Goal: Task Accomplishment & Management: Use online tool/utility

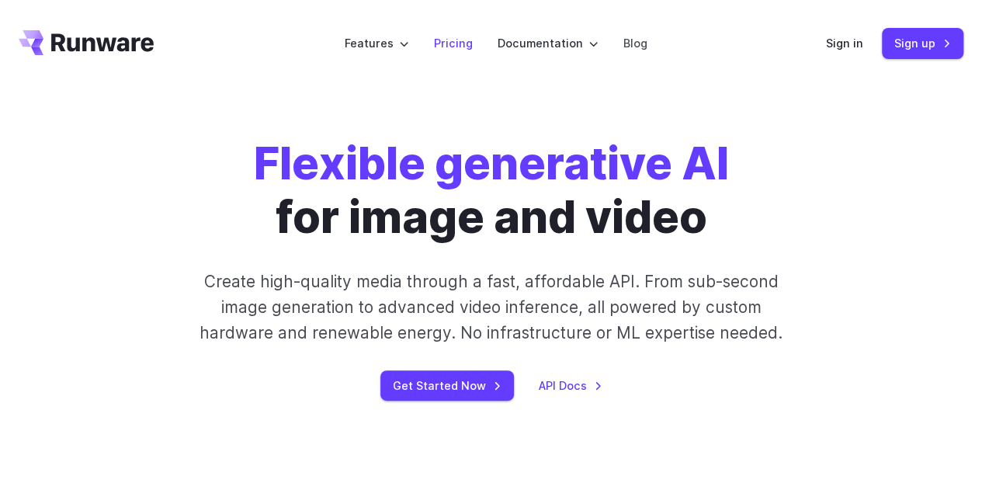
click at [461, 50] on link "Pricing" at bounding box center [453, 43] width 39 height 18
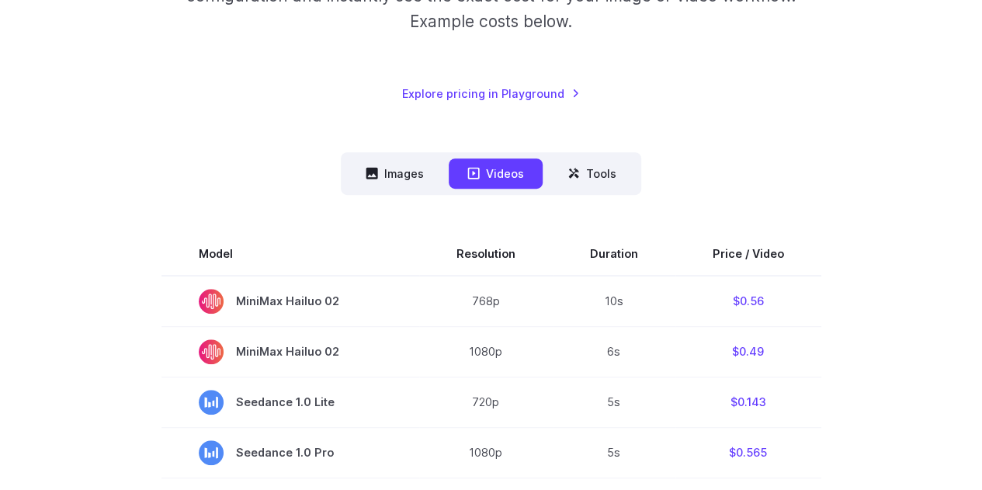
scroll to position [310, 0]
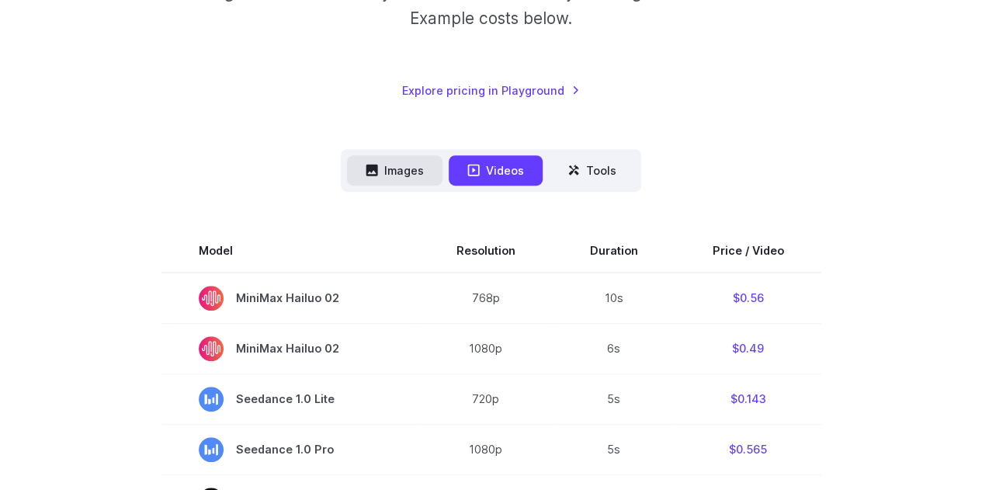
click at [398, 174] on button "Images" at bounding box center [394, 170] width 95 height 30
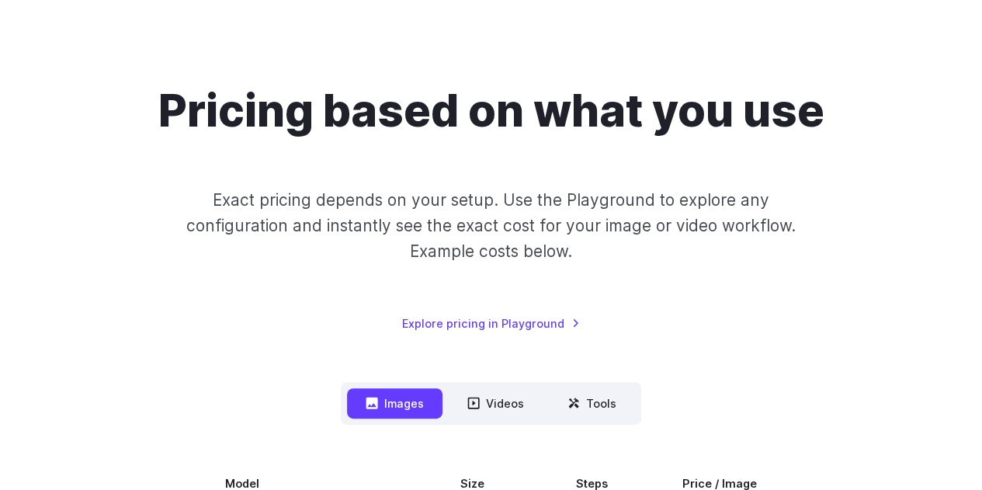
scroll to position [0, 0]
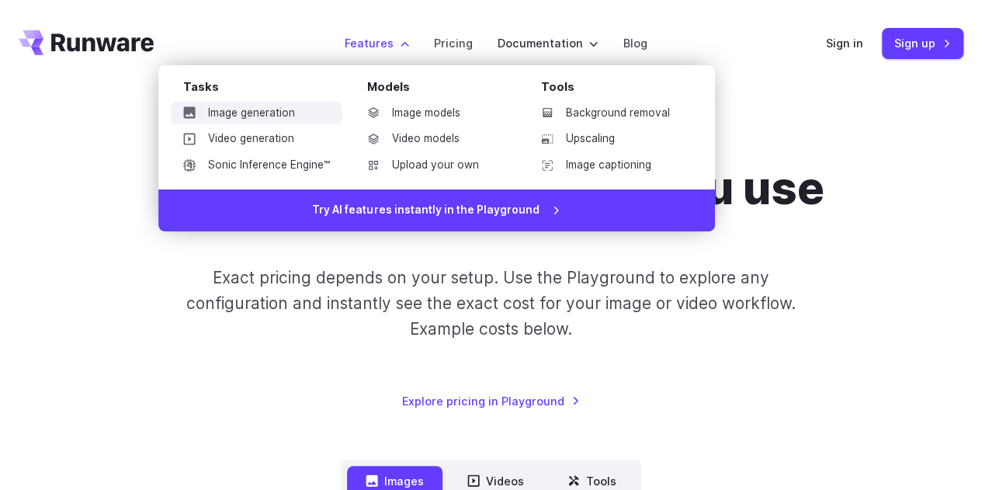
click at [283, 116] on link "Image generation" at bounding box center [256, 113] width 171 height 23
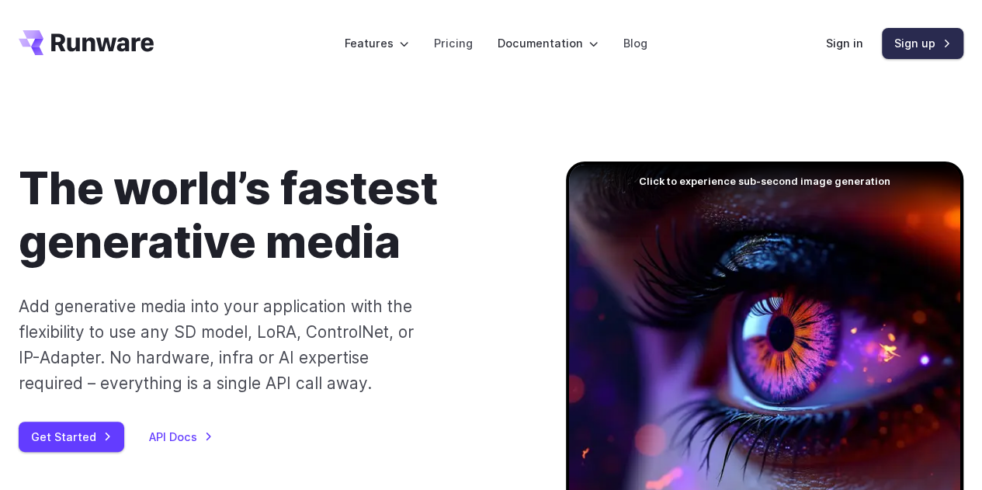
click at [890, 36] on link "Sign up" at bounding box center [921, 43] width 81 height 30
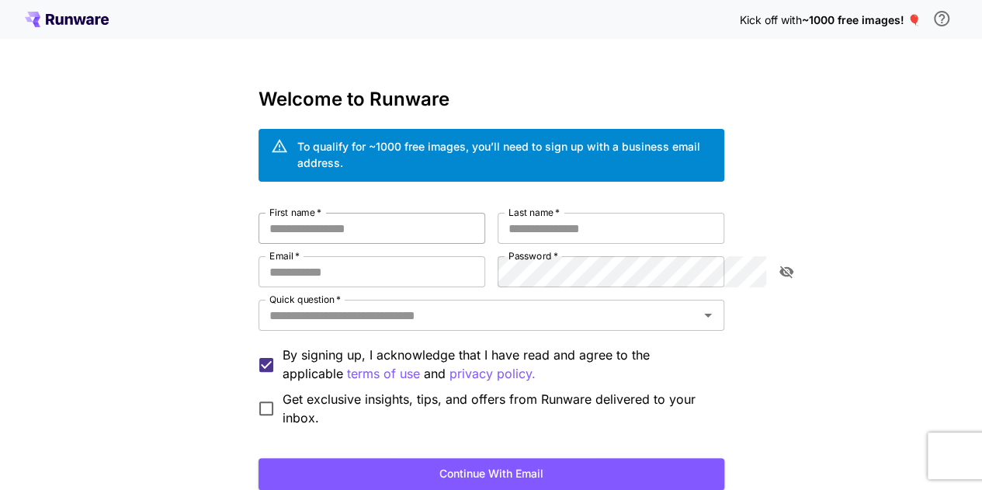
click at [377, 213] on input "First name   *" at bounding box center [371, 228] width 227 height 31
type input "*********"
type input "*****"
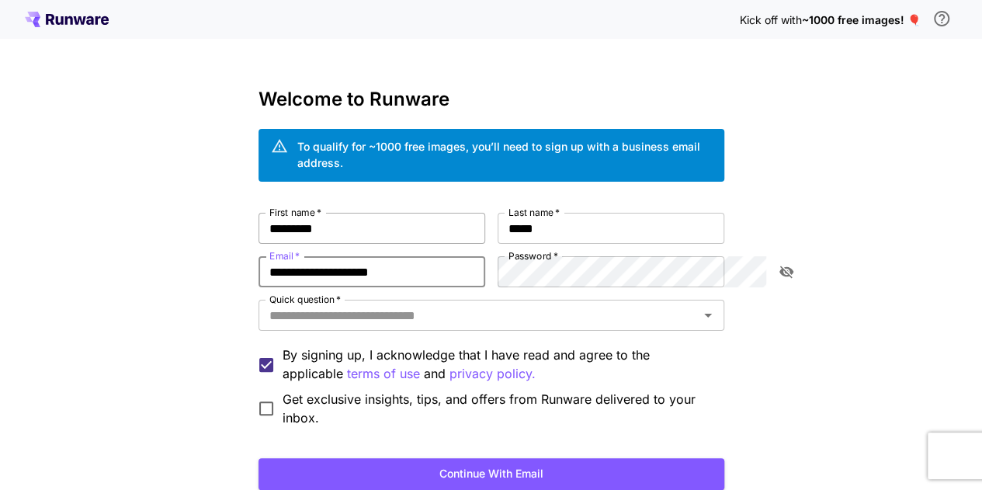
type input "**********"
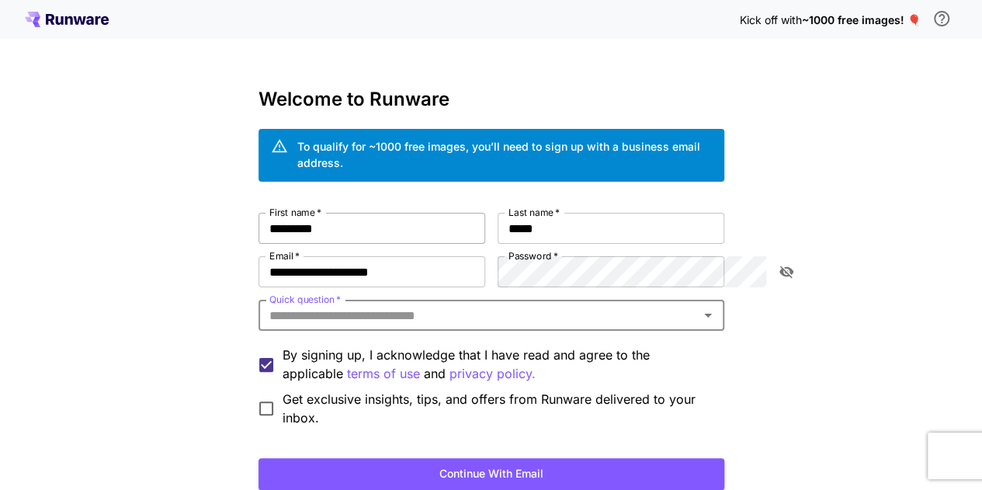
type input "*"
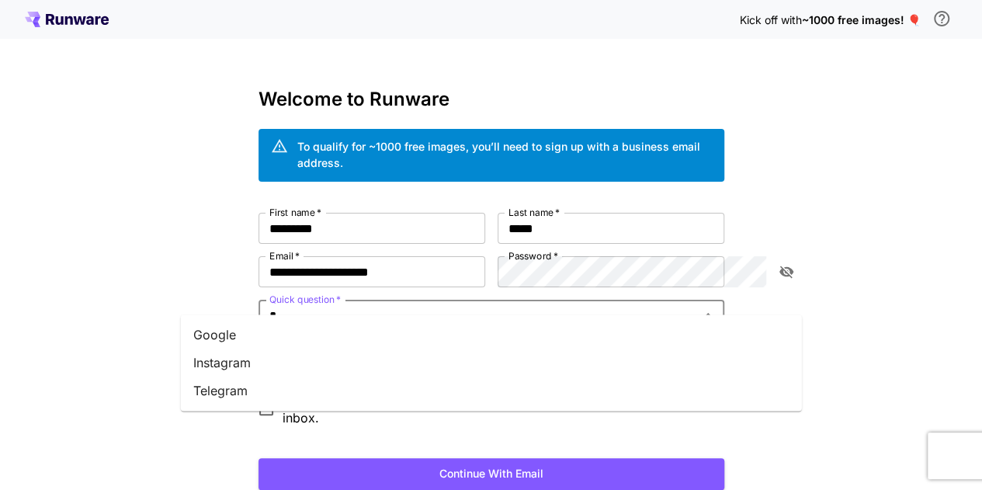
click at [282, 341] on li "Google" at bounding box center [491, 334] width 621 height 28
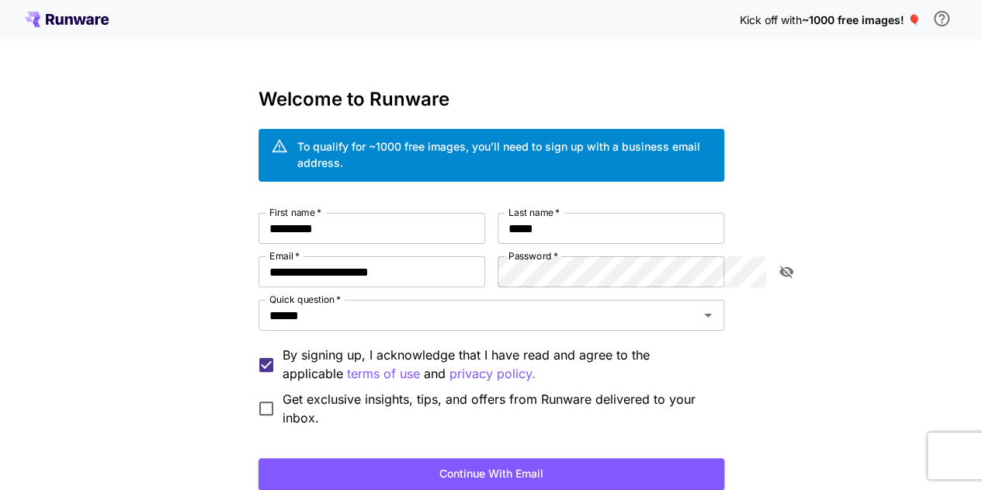
click at [297, 393] on span "Get exclusive insights, tips, and offers from Runware delivered to your inbox." at bounding box center [496, 408] width 429 height 37
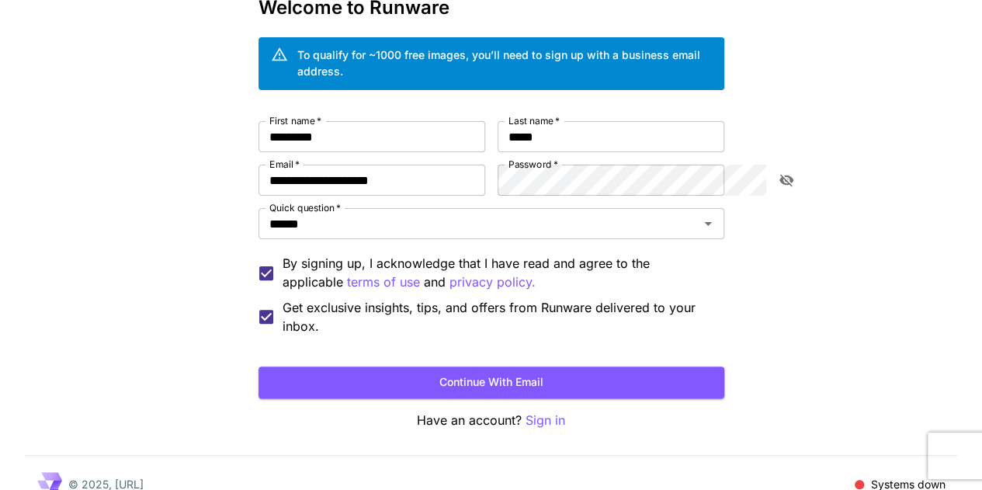
scroll to position [93, 0]
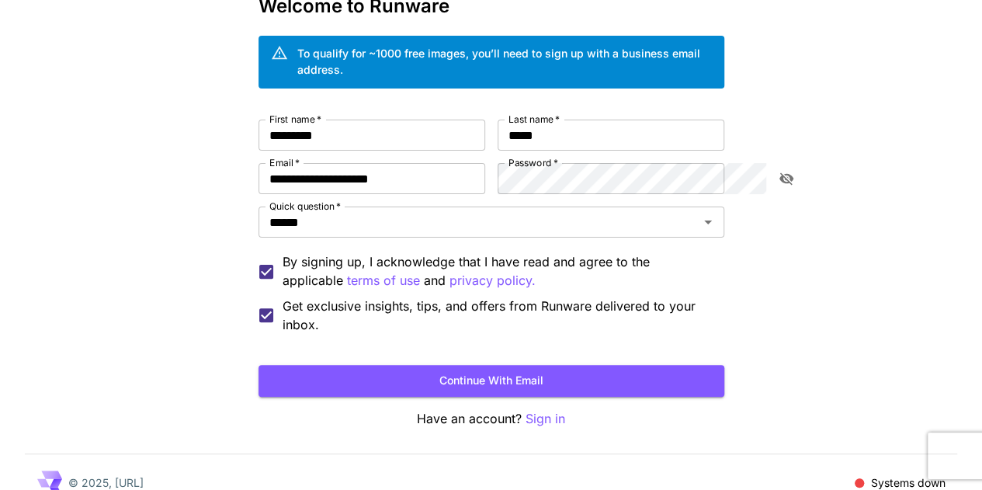
click at [282, 296] on span "Get exclusive insights, tips, and offers from Runware delivered to your inbox." at bounding box center [496, 314] width 429 height 37
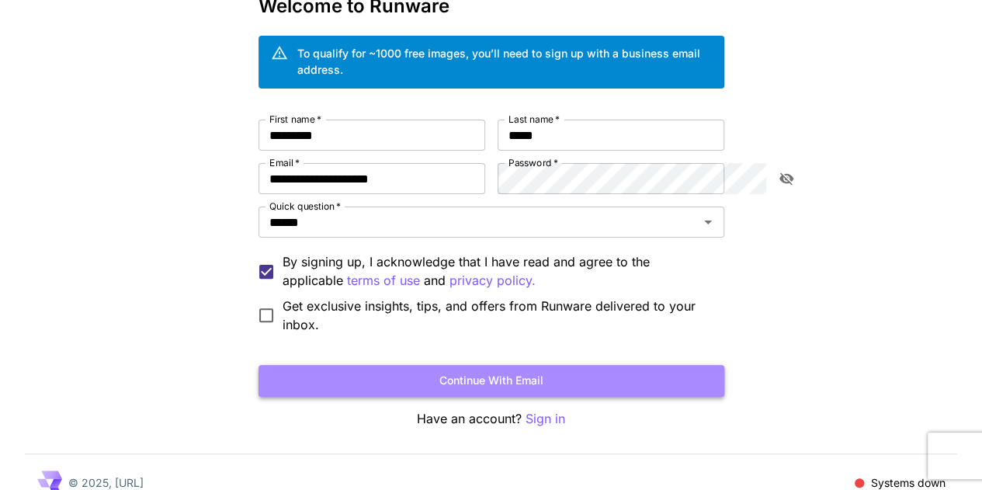
click at [514, 365] on button "Continue with email" at bounding box center [491, 381] width 466 height 32
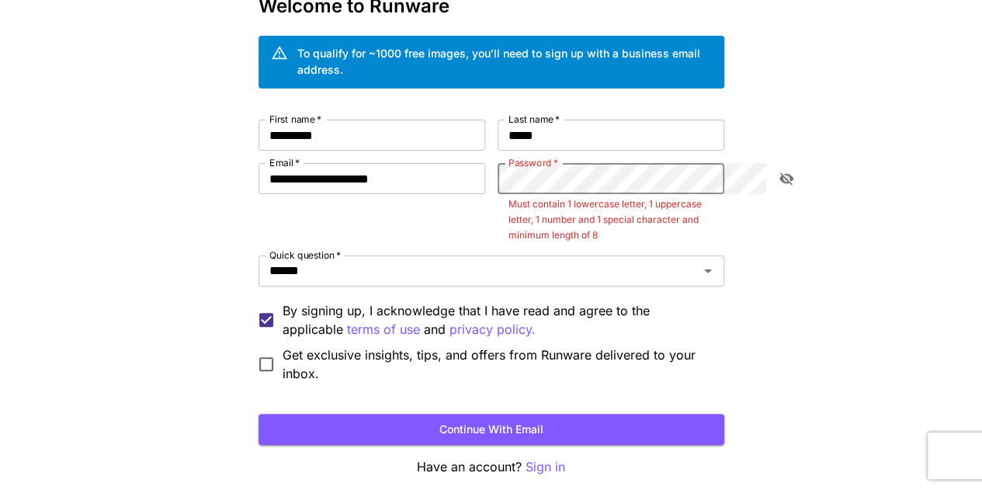
click at [782, 171] on icon "toggle password visibility" at bounding box center [786, 179] width 16 height 16
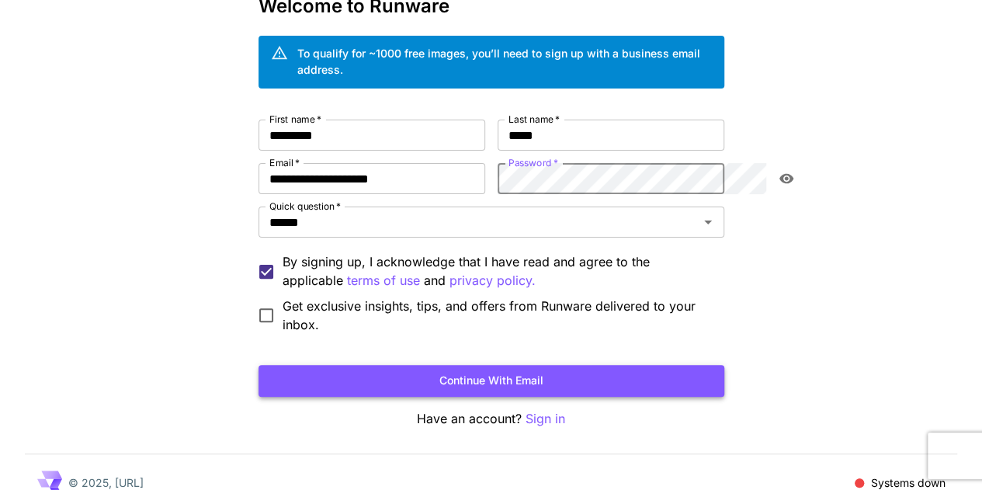
click at [518, 369] on button "Continue with email" at bounding box center [491, 381] width 466 height 32
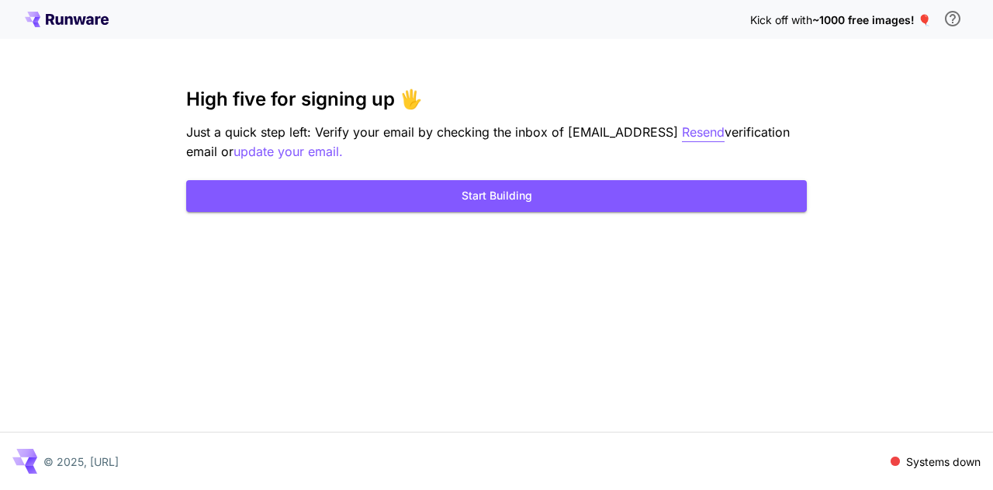
click at [725, 128] on p "Resend" at bounding box center [703, 132] width 43 height 19
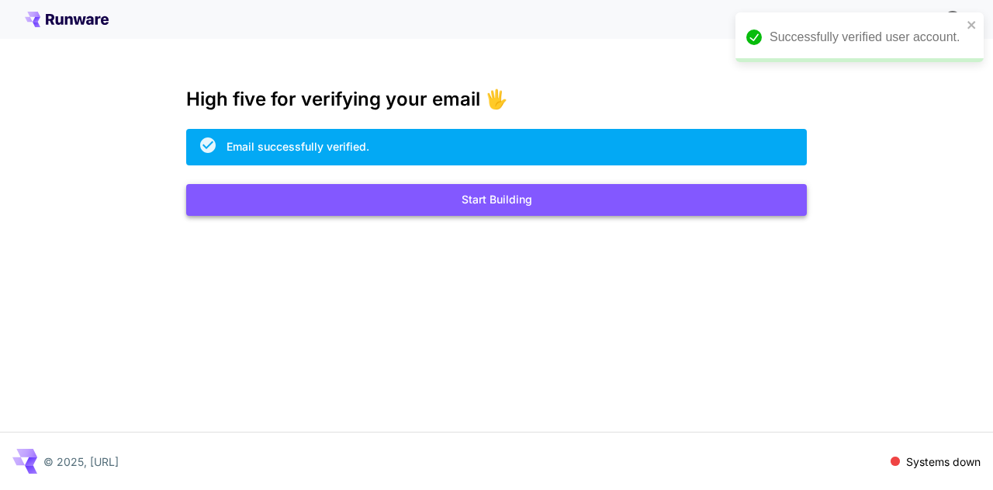
click at [470, 208] on button "Start Building" at bounding box center [496, 200] width 621 height 32
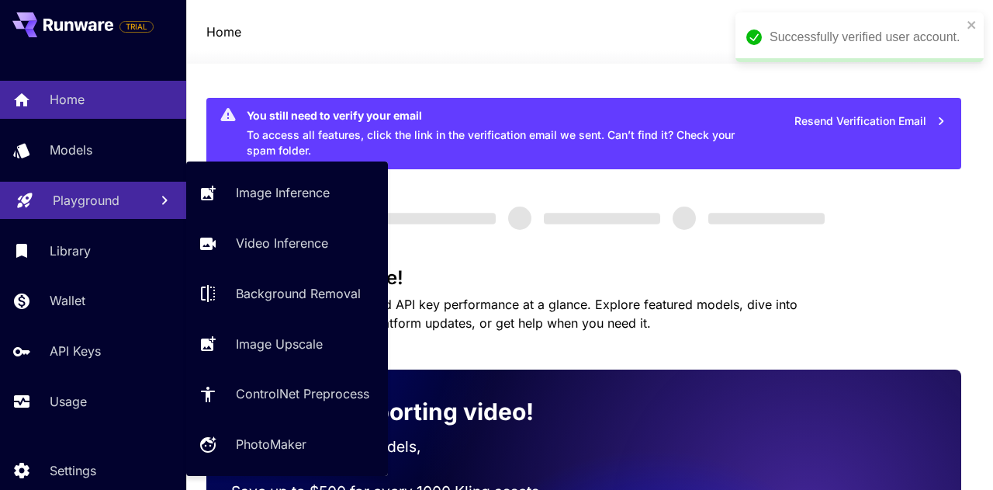
click at [121, 203] on div "Playground" at bounding box center [95, 200] width 84 height 19
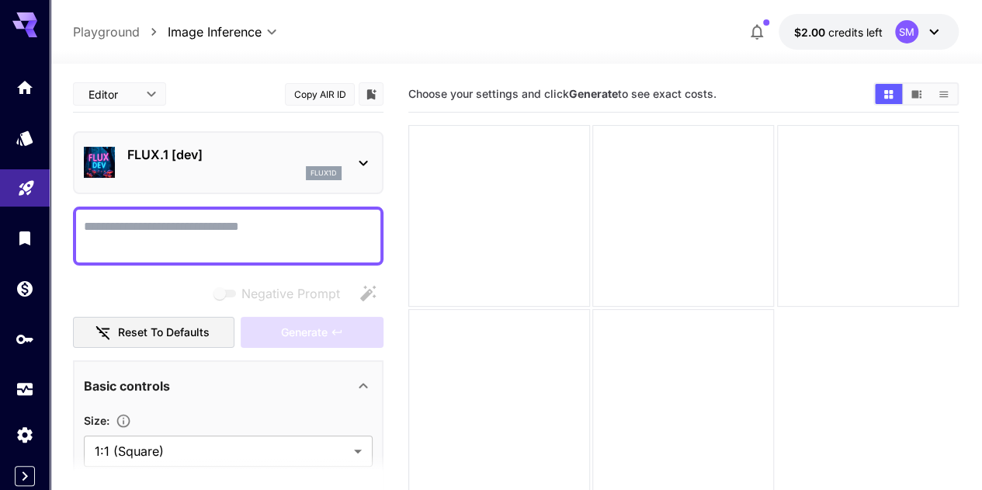
click at [365, 161] on icon at bounding box center [363, 163] width 19 height 19
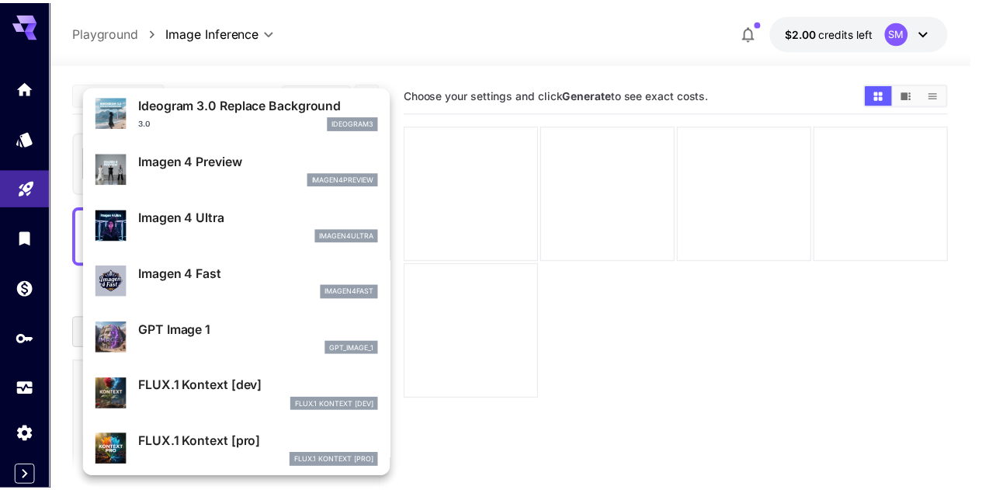
scroll to position [781, 0]
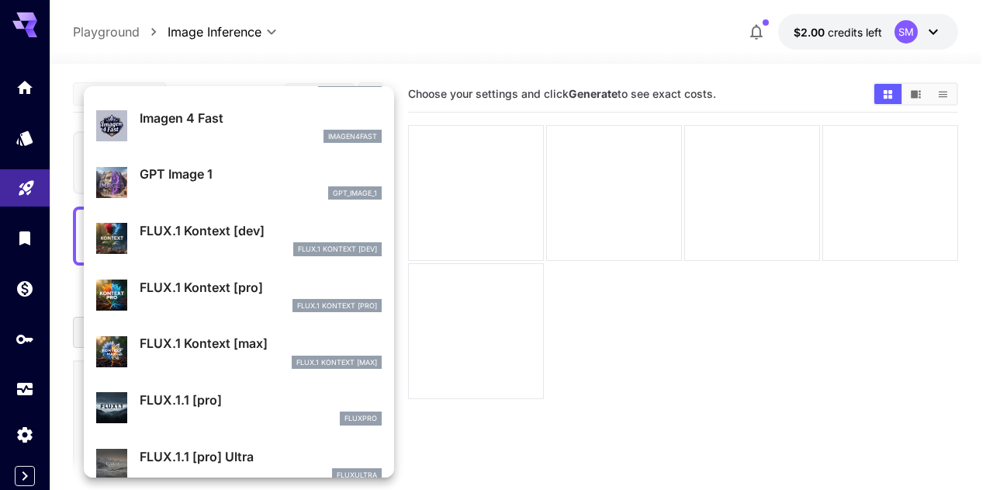
click at [454, 45] on div at bounding box center [496, 245] width 993 height 490
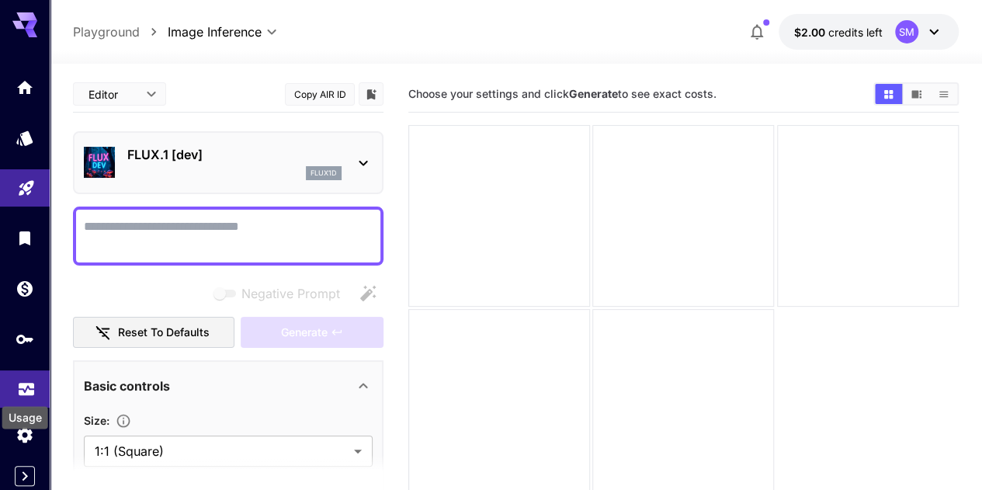
click at [24, 389] on icon "Usage" at bounding box center [26, 384] width 19 height 19
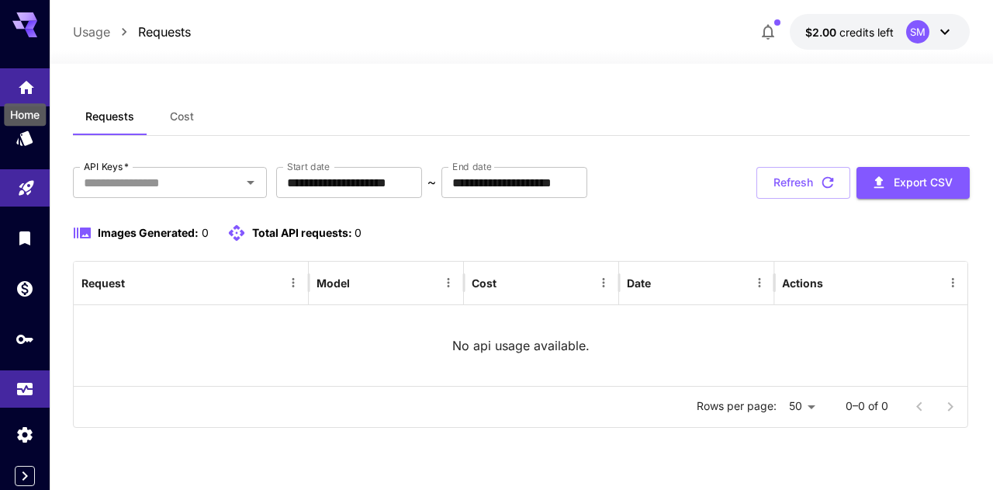
click at [26, 83] on icon "Home" at bounding box center [27, 82] width 16 height 13
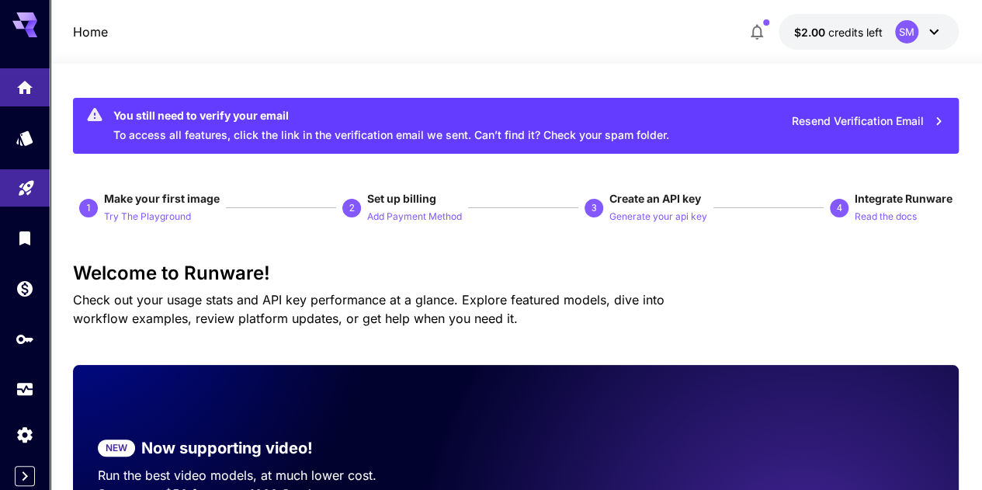
click at [933, 35] on icon at bounding box center [933, 32] width 19 height 19
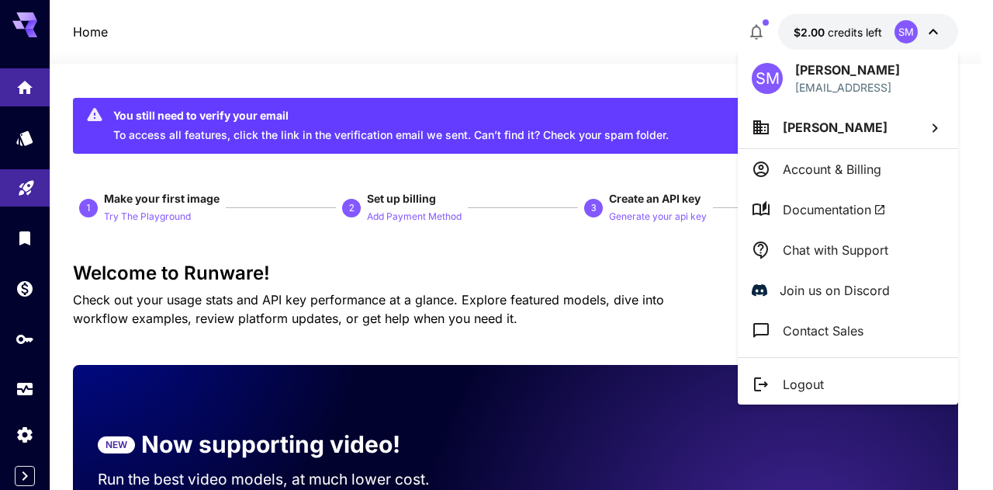
click at [936, 33] on div at bounding box center [496, 245] width 993 height 490
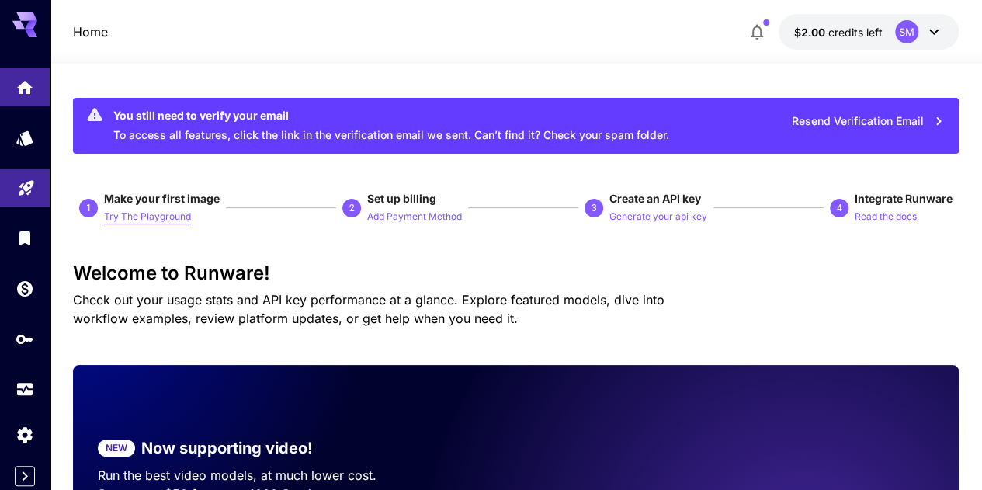
click at [153, 220] on p "Try The Playground" at bounding box center [147, 216] width 87 height 15
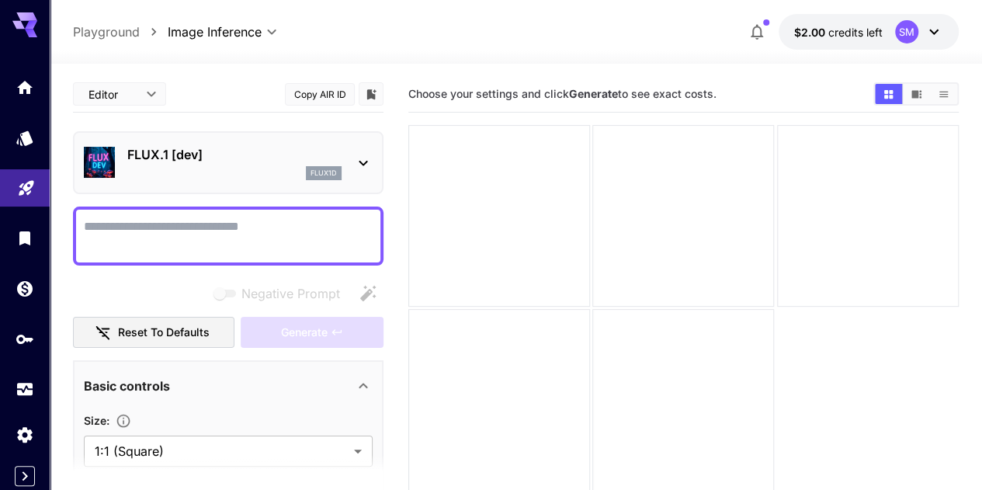
click at [278, 171] on div "flux1d" at bounding box center [234, 173] width 214 height 14
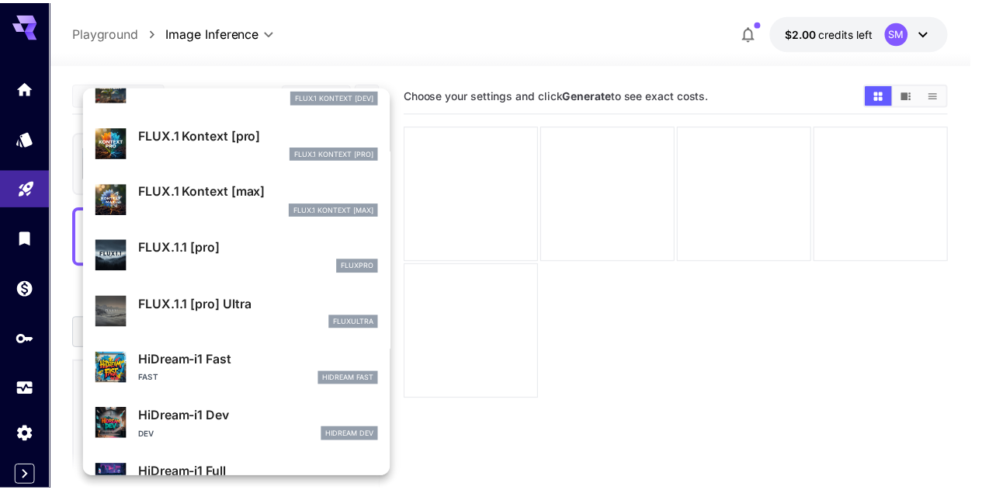
scroll to position [1141, 0]
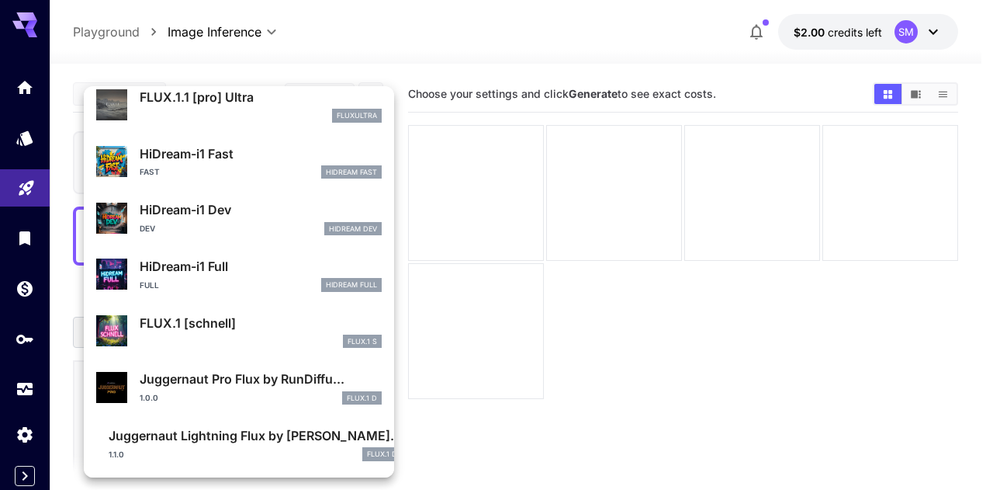
click at [237, 331] on div "FLUX.1 [schnell] FLUX.1 S" at bounding box center [261, 330] width 242 height 35
type input "*"
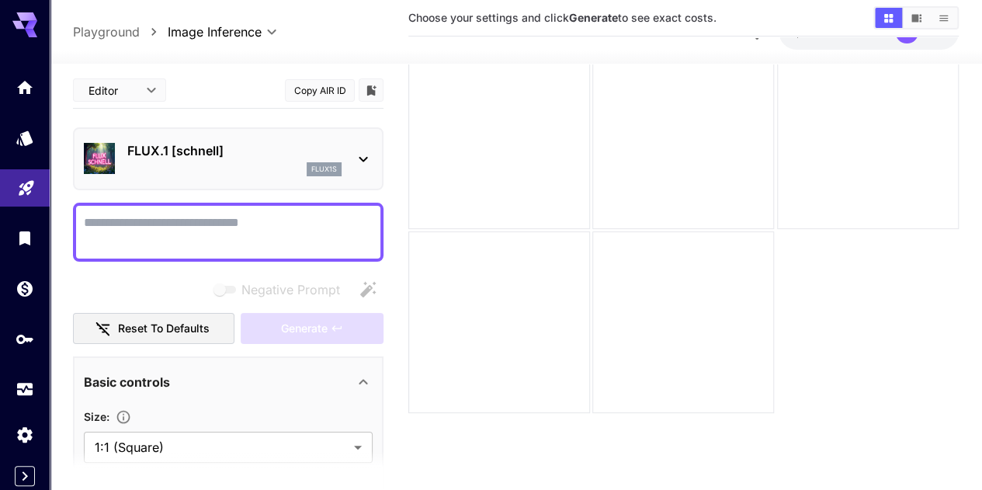
click at [309, 158] on p "FLUX.1 [schnell]" at bounding box center [234, 150] width 214 height 19
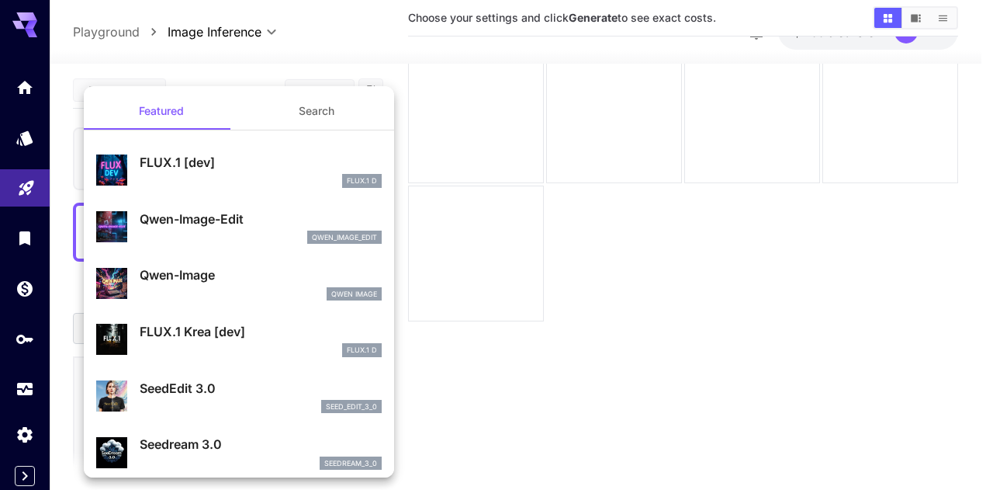
click at [326, 116] on button "Search" at bounding box center [316, 110] width 155 height 37
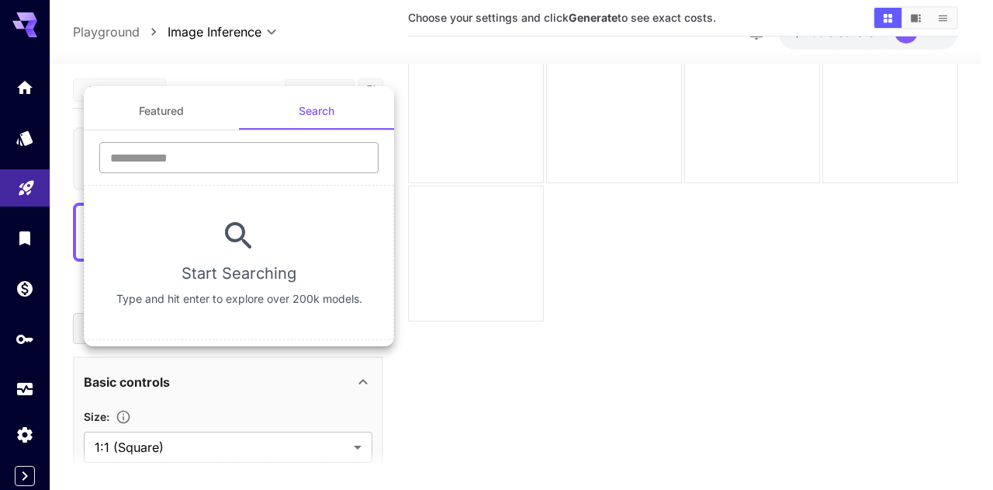
click at [291, 164] on input "text" at bounding box center [238, 157] width 279 height 31
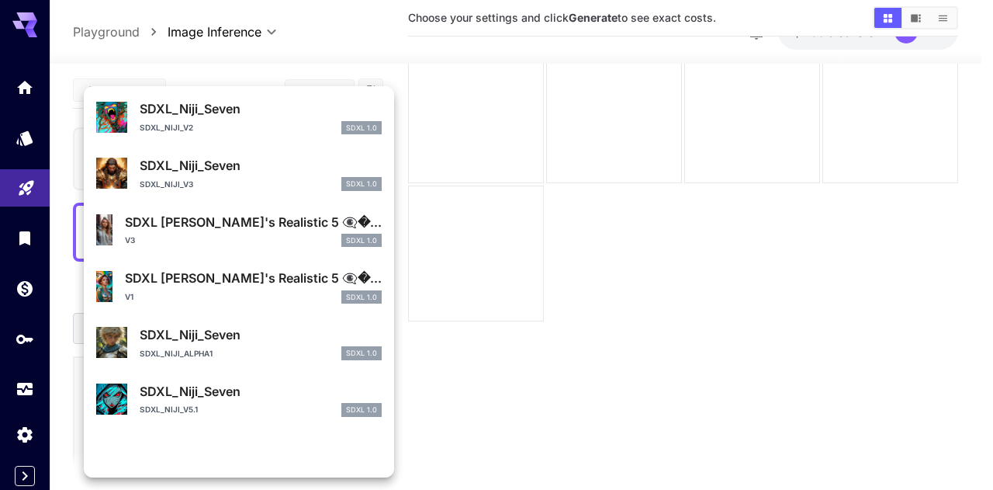
scroll to position [1411, 0]
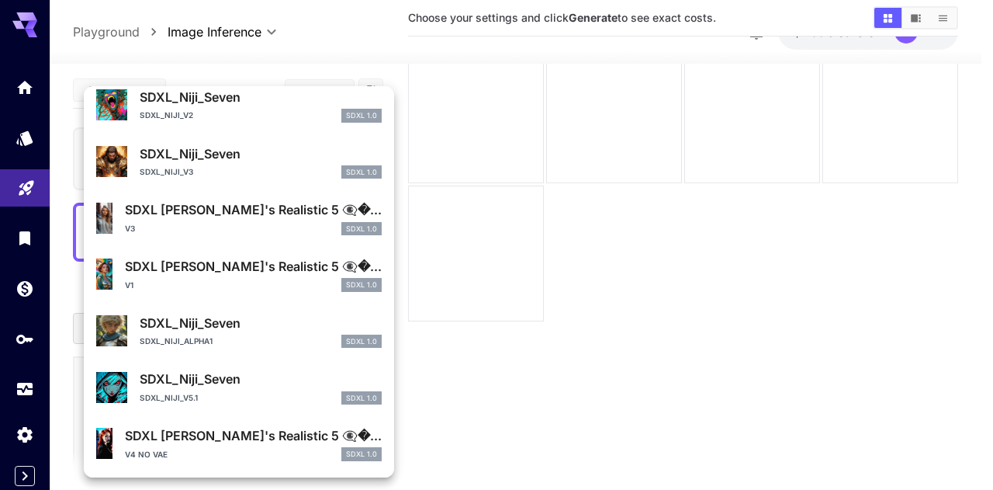
type input "****"
click at [329, 26] on div at bounding box center [496, 245] width 993 height 490
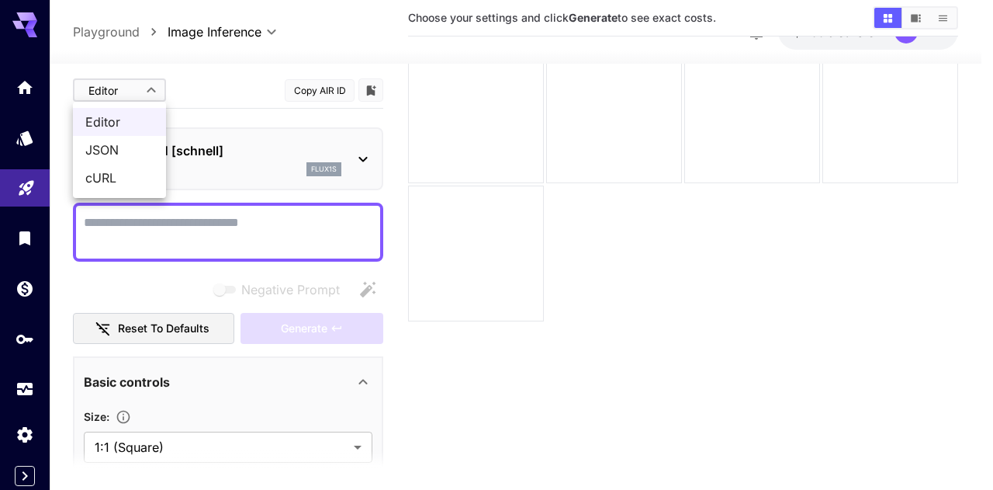
click at [136, 91] on body "**********" at bounding box center [496, 228] width 993 height 612
click at [136, 91] on div at bounding box center [496, 245] width 993 height 490
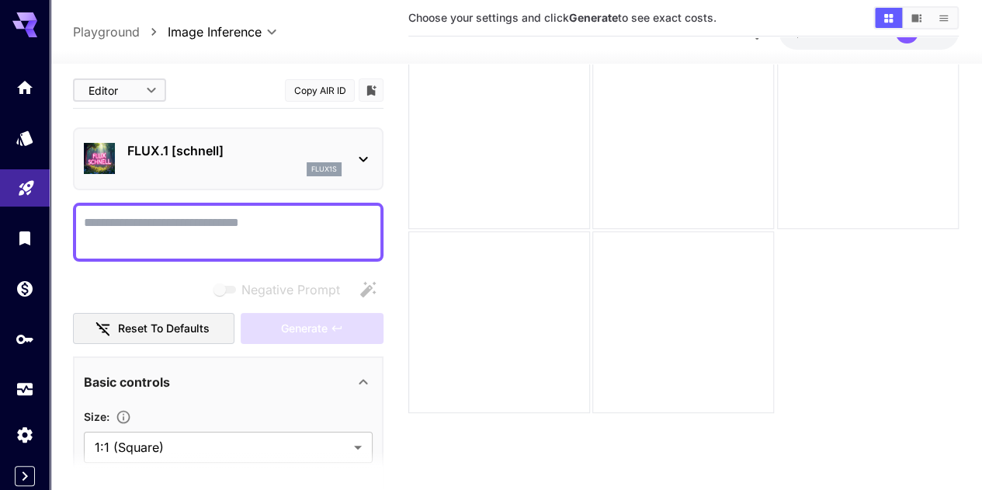
click at [240, 158] on p "FLUX.1 [schnell]" at bounding box center [234, 150] width 214 height 19
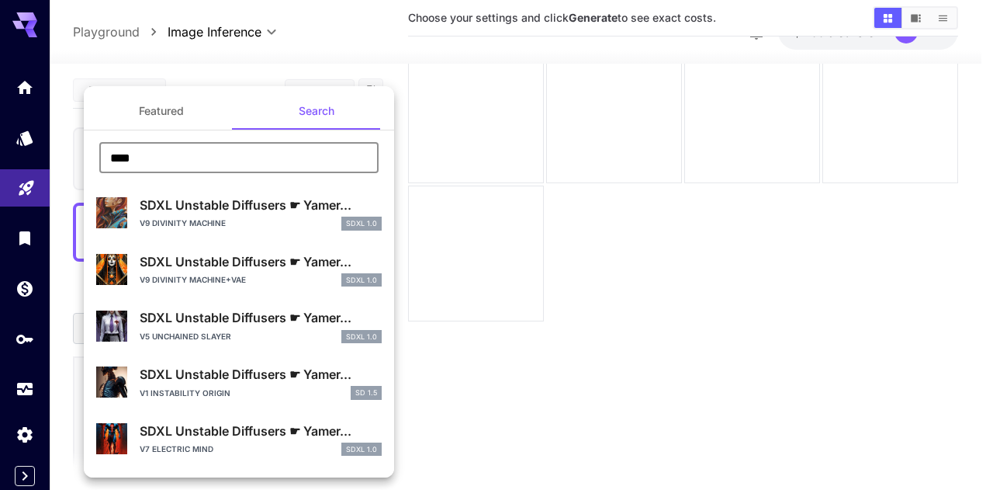
drag, startPoint x: 180, startPoint y: 154, endPoint x: 35, endPoint y: 156, distance: 145.1
click at [35, 156] on div "Featured Search **** ​ SDXL Unstable Diffusers ☛ Yamer... V9 DIVINITY MACHINE S…" at bounding box center [155, 233] width 310 height 466
click at [167, 106] on button "Featured" at bounding box center [161, 110] width 155 height 37
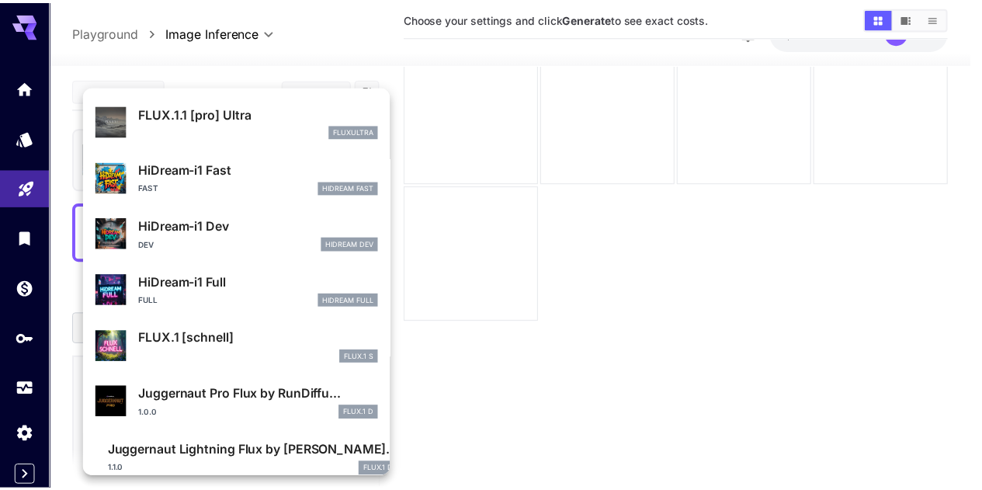
scroll to position [1141, 0]
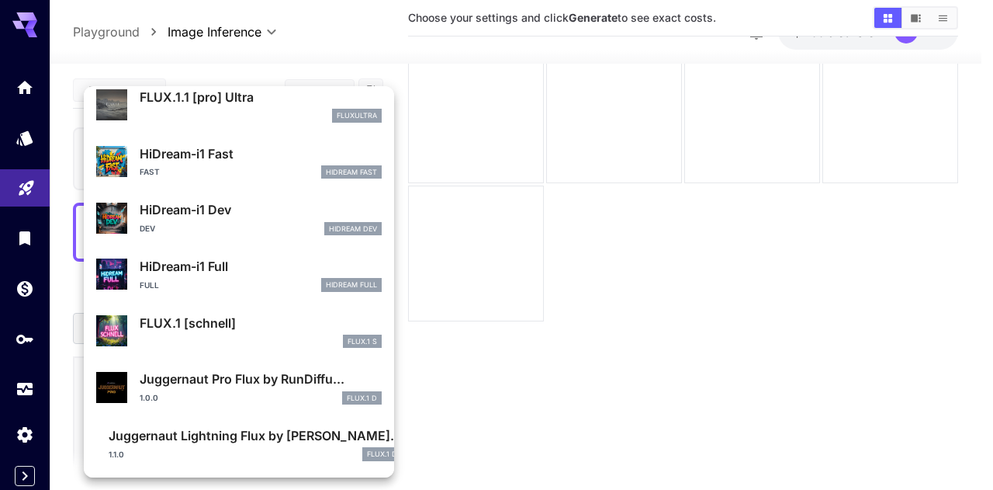
click at [259, 328] on p "FLUX.1 [schnell]" at bounding box center [261, 322] width 242 height 19
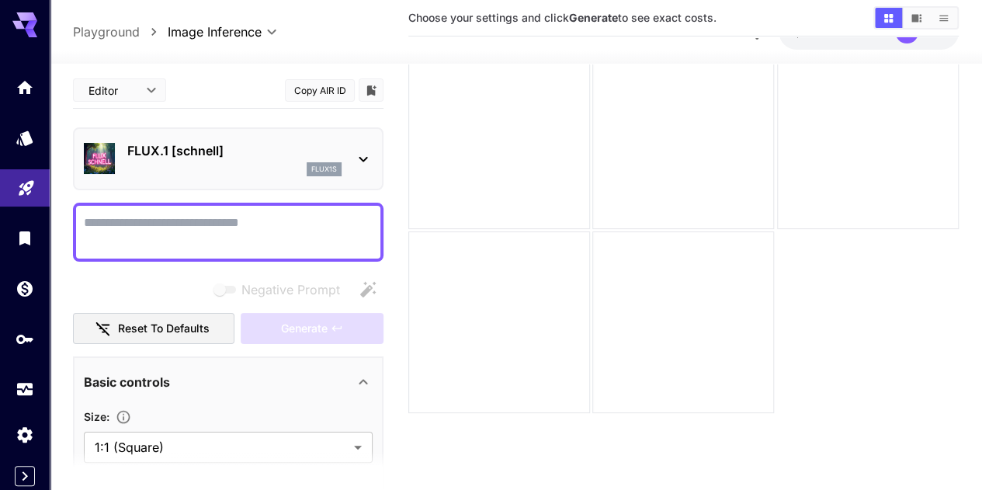
click at [108, 224] on textarea "Negative Prompt" at bounding box center [228, 231] width 289 height 37
paste textarea "**********"
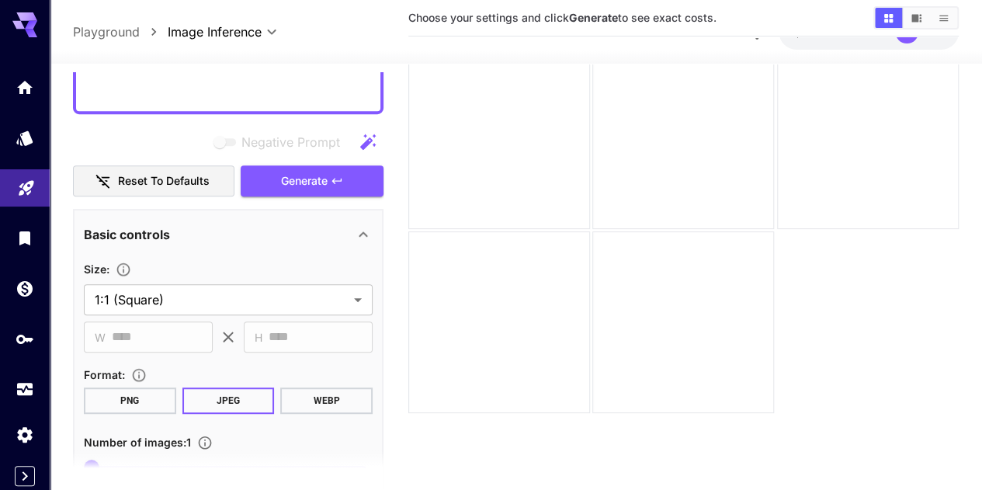
scroll to position [467, 0]
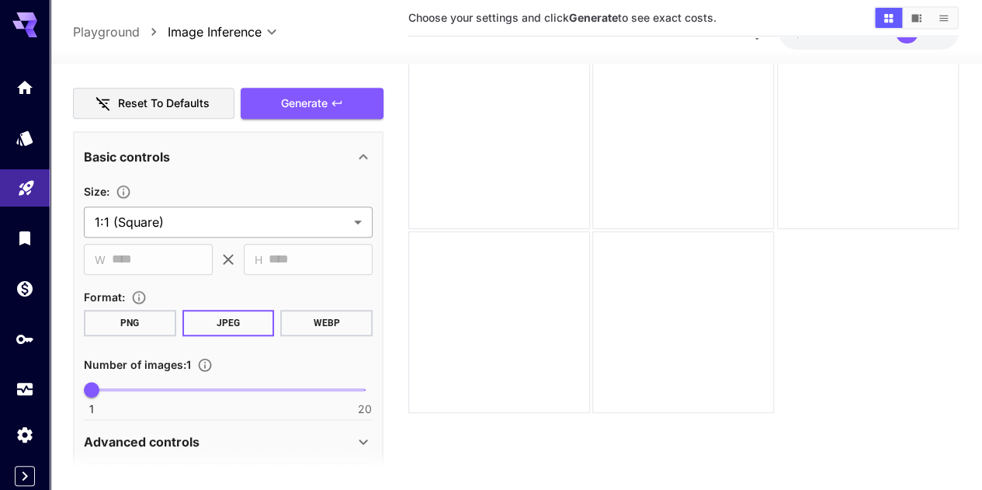
type textarea "**********"
click at [335, 222] on body "**********" at bounding box center [491, 228] width 982 height 612
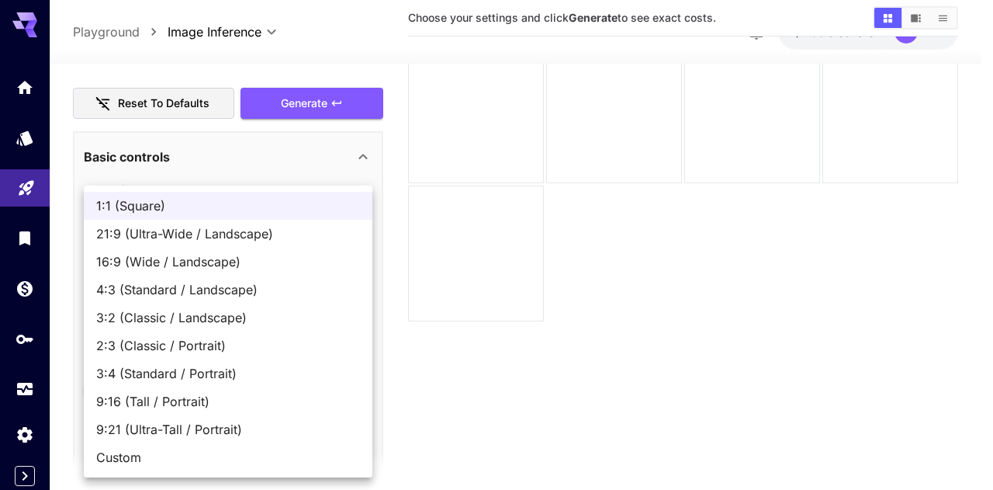
click at [273, 316] on span "3:2 (Classic / Landscape)" at bounding box center [228, 317] width 264 height 19
type input "**********"
type input "****"
type input "***"
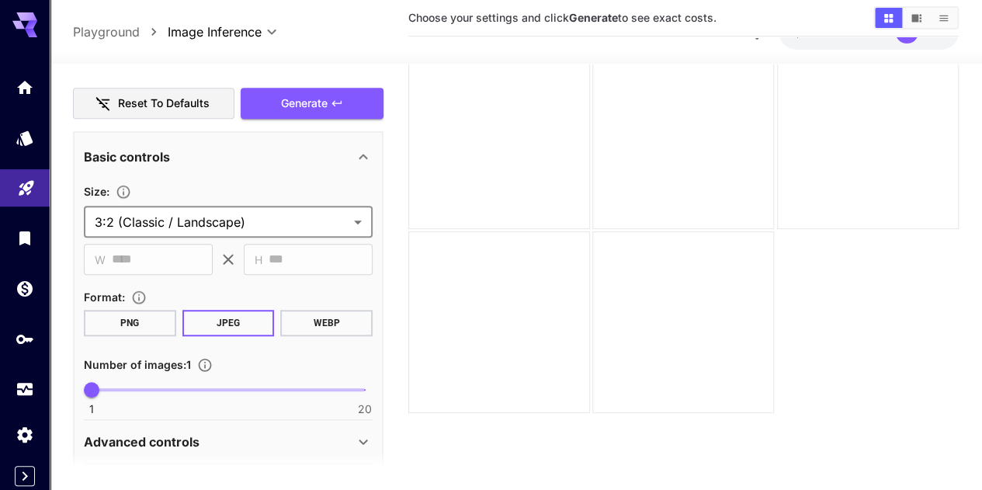
click at [234, 322] on button "JPEG" at bounding box center [228, 322] width 92 height 26
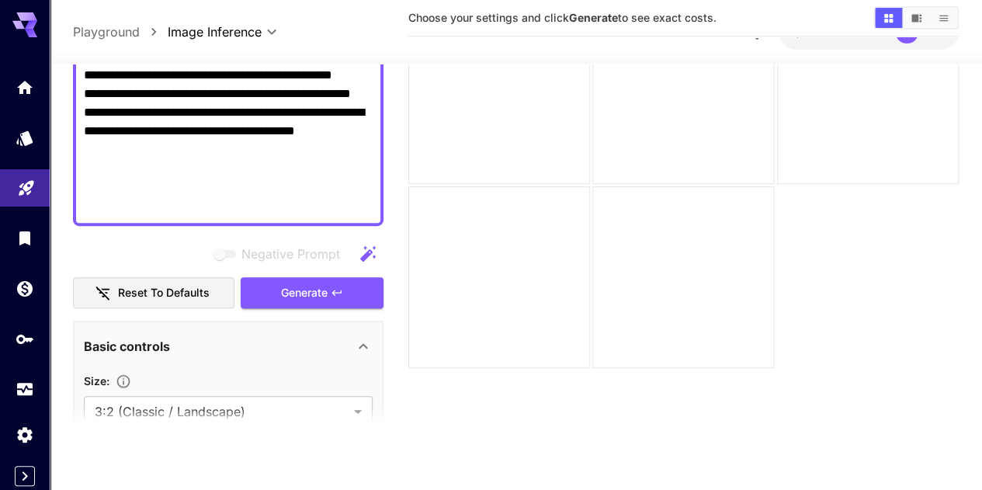
scroll to position [220, 0]
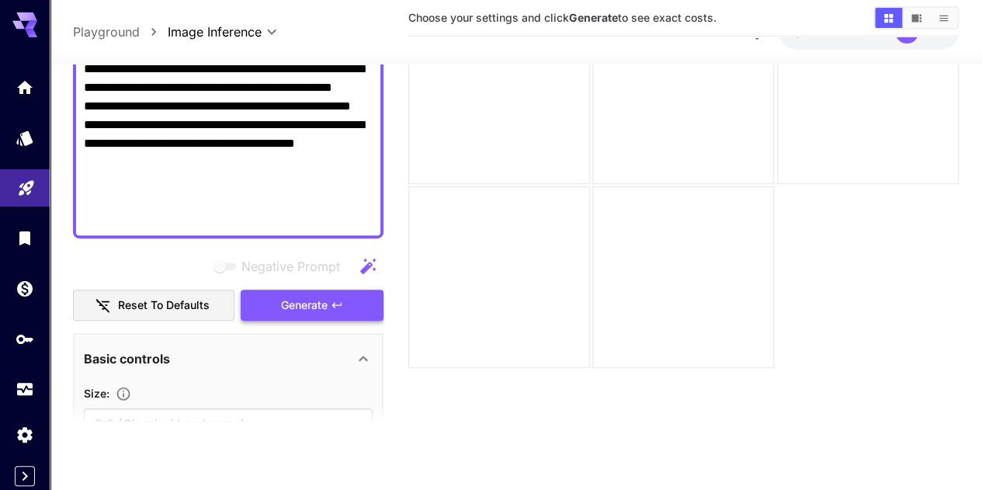
click at [328, 303] on button "Generate" at bounding box center [312, 305] width 143 height 32
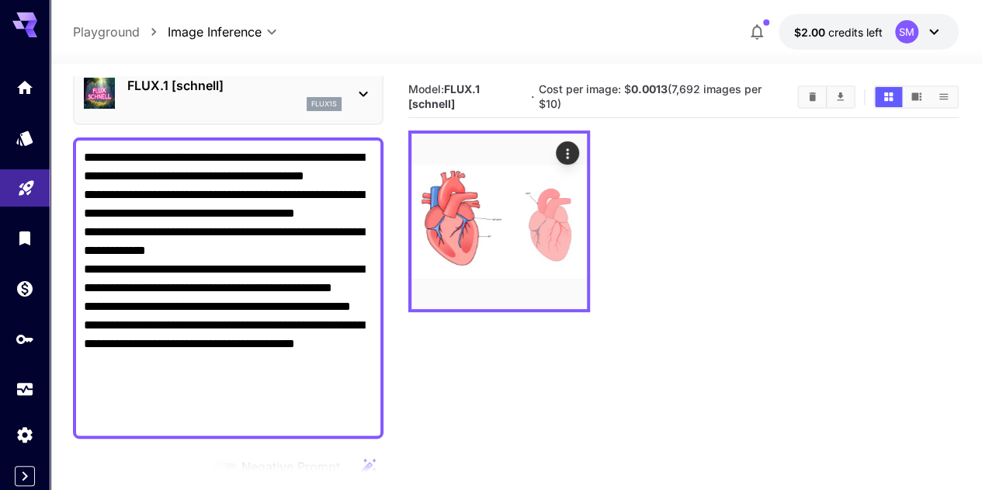
scroll to position [65, 0]
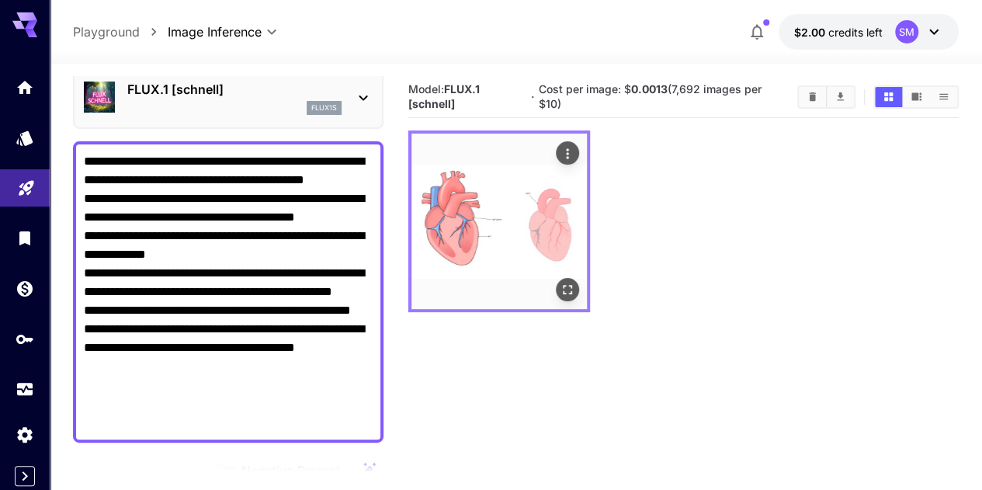
click at [475, 214] on img at bounding box center [498, 220] width 175 height 175
click at [462, 187] on img at bounding box center [498, 220] width 175 height 175
click at [559, 282] on icon "Open in fullscreen" at bounding box center [567, 290] width 16 height 16
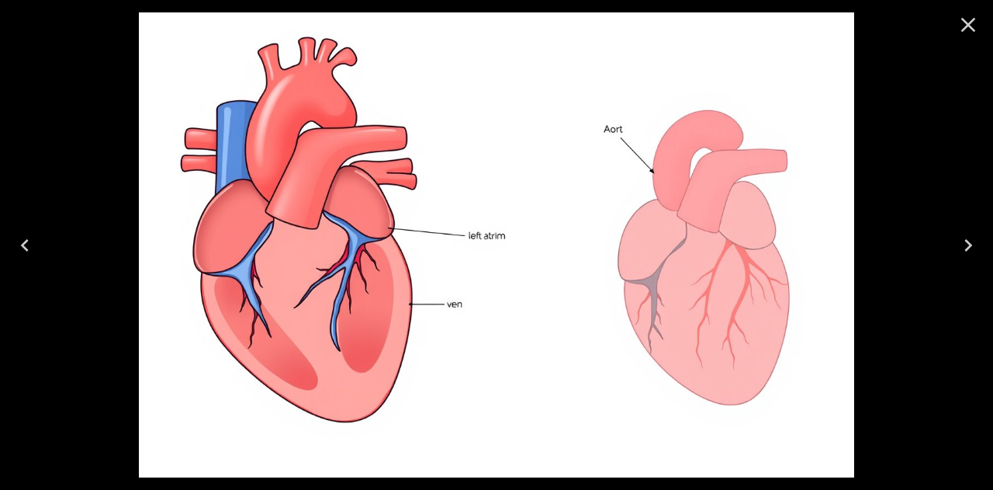
click at [967, 27] on icon "Close" at bounding box center [968, 25] width 15 height 15
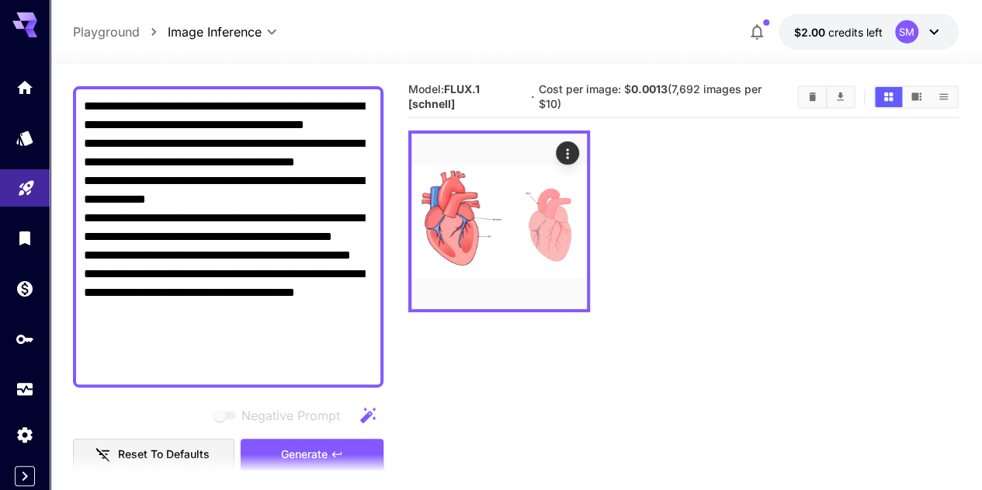
scroll to position [143, 0]
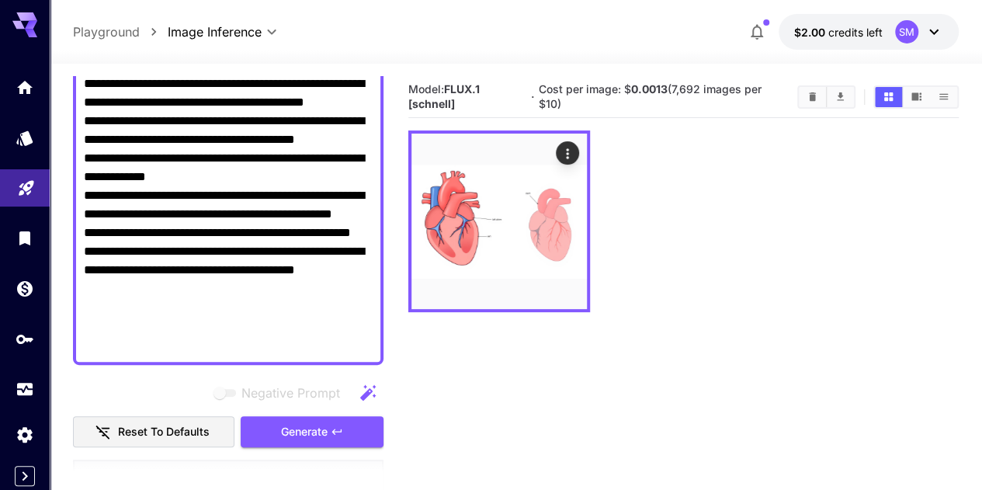
click at [268, 245] on textarea "**********" at bounding box center [228, 213] width 289 height 279
paste textarea "**********"
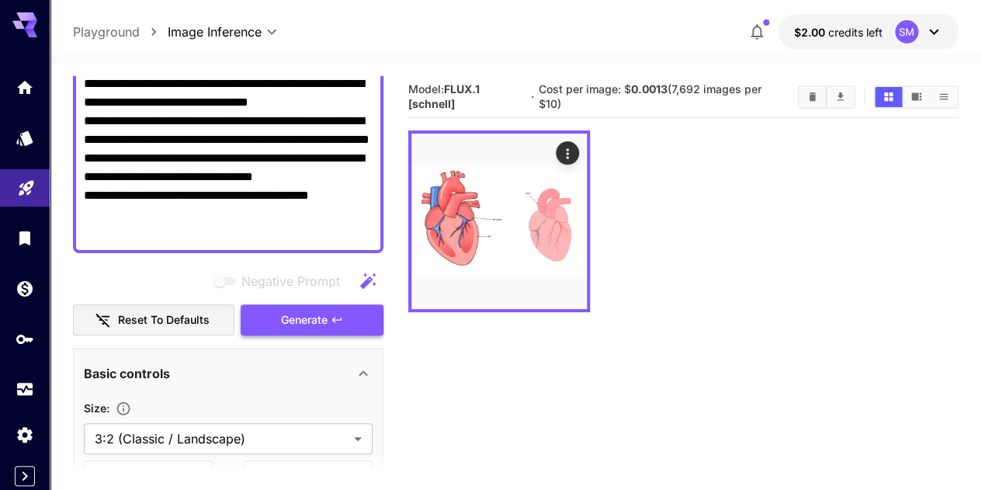
type textarea "**********"
click at [340, 324] on icon "button" at bounding box center [337, 319] width 12 height 12
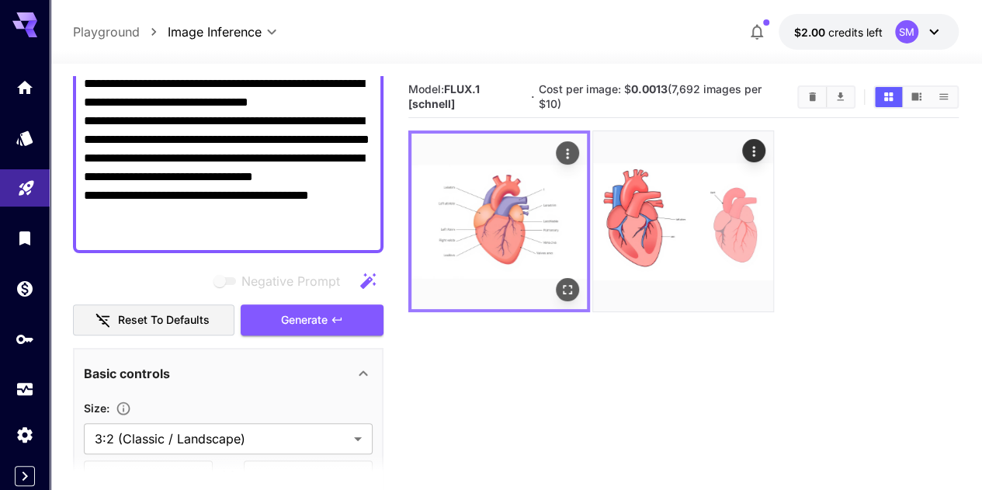
click at [466, 207] on img at bounding box center [498, 220] width 175 height 175
click at [559, 282] on icon "Open in fullscreen" at bounding box center [567, 290] width 16 height 16
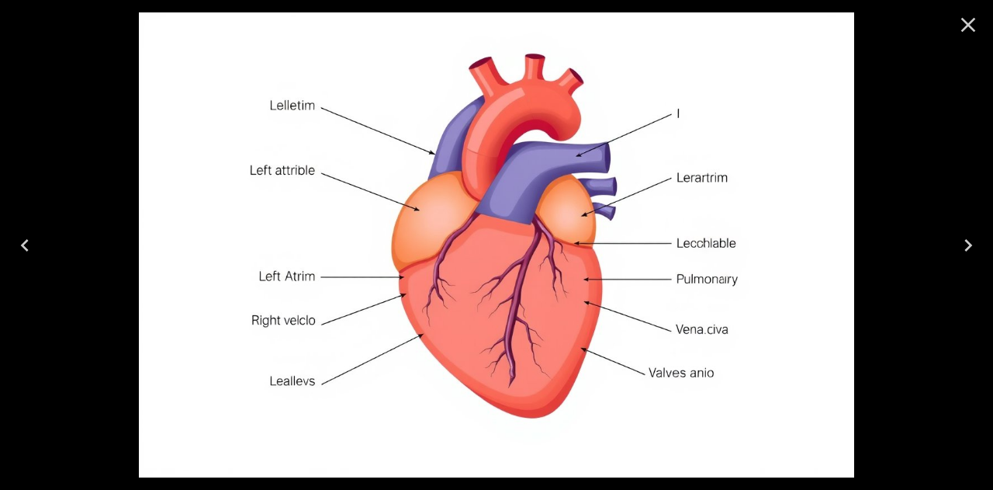
click at [969, 29] on icon "Close" at bounding box center [968, 24] width 25 height 25
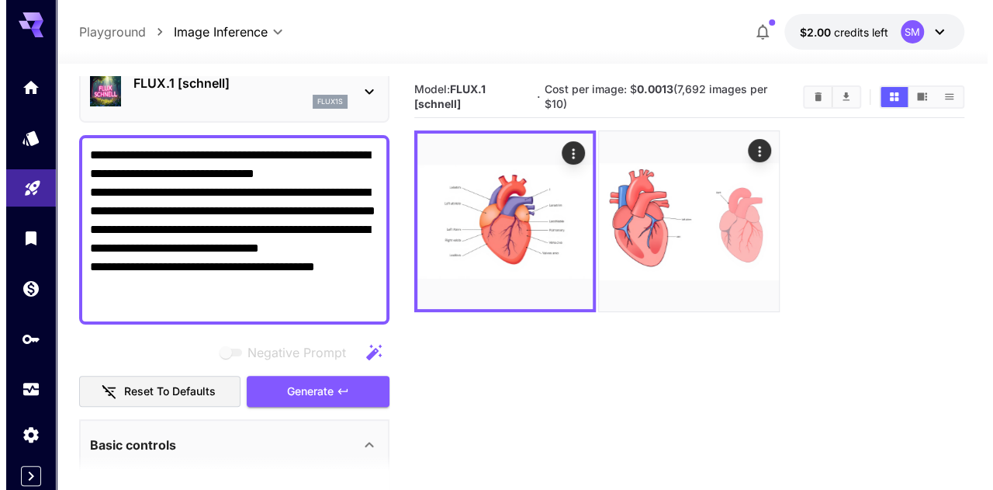
scroll to position [0, 0]
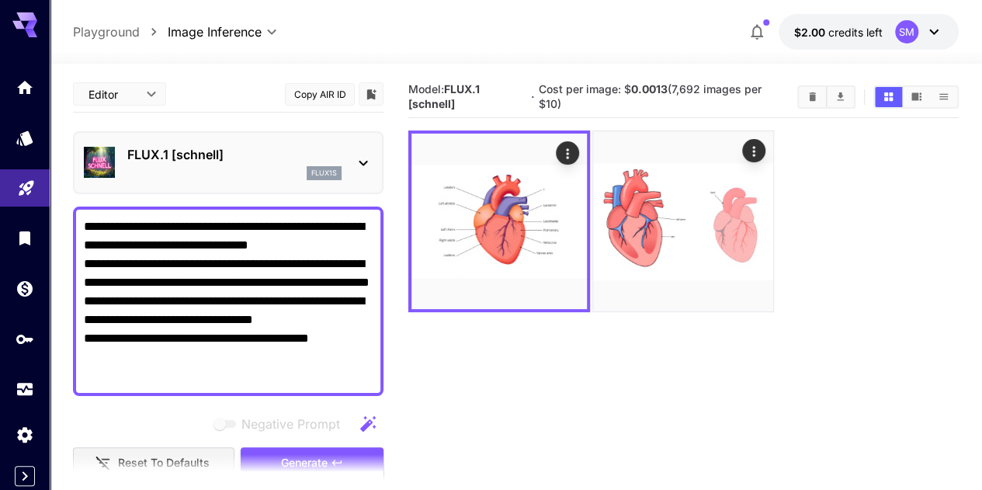
click at [272, 158] on p "FLUX.1 [schnell]" at bounding box center [234, 154] width 214 height 19
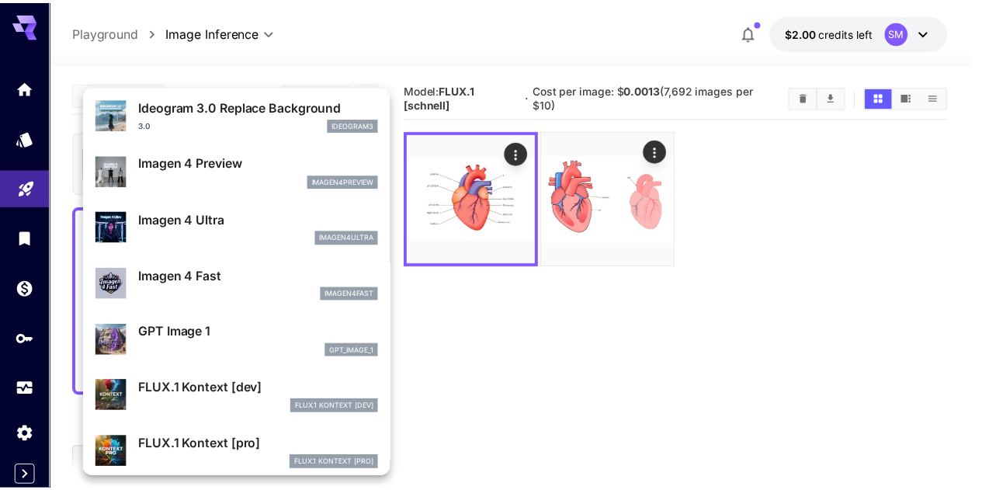
scroll to position [623, 0]
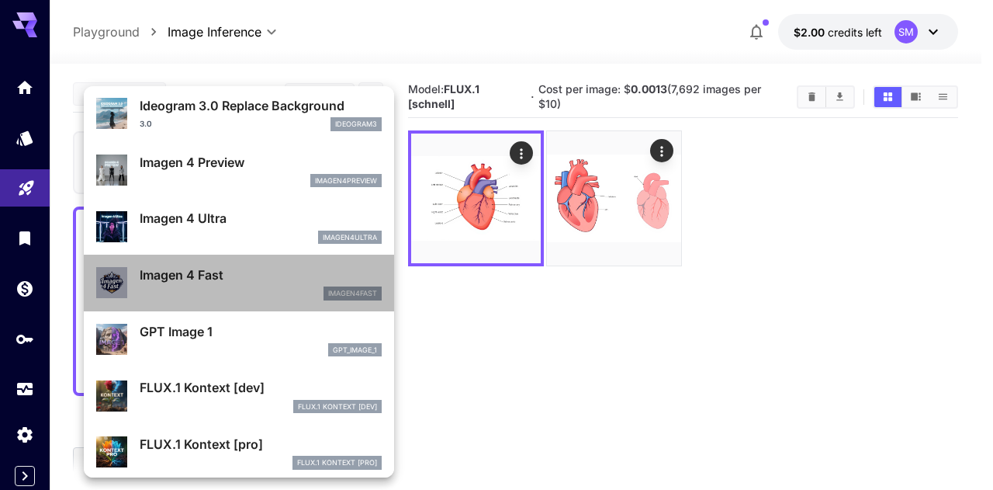
click at [253, 285] on div "Imagen 4 Fast imagen4fast" at bounding box center [261, 282] width 242 height 35
type input "**********"
type input "****"
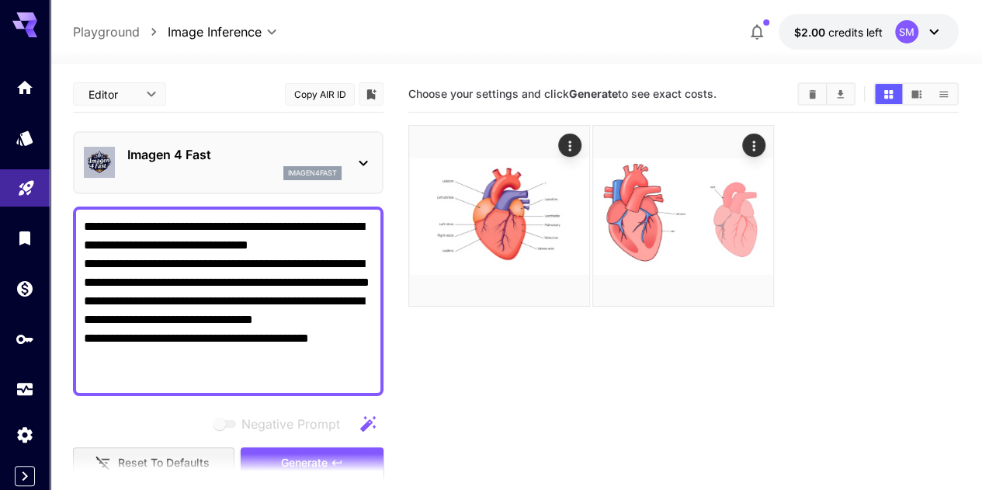
click at [273, 267] on textarea "**********" at bounding box center [228, 301] width 289 height 168
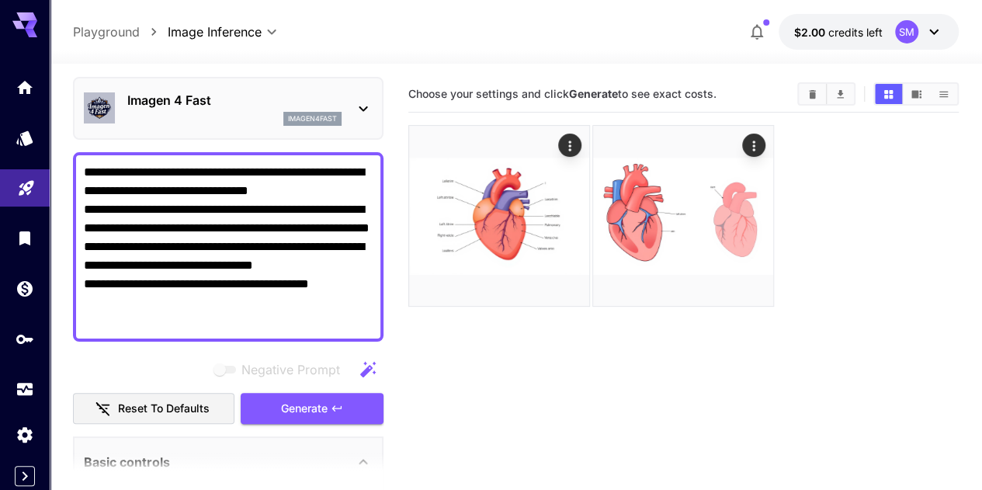
scroll to position [78, 0]
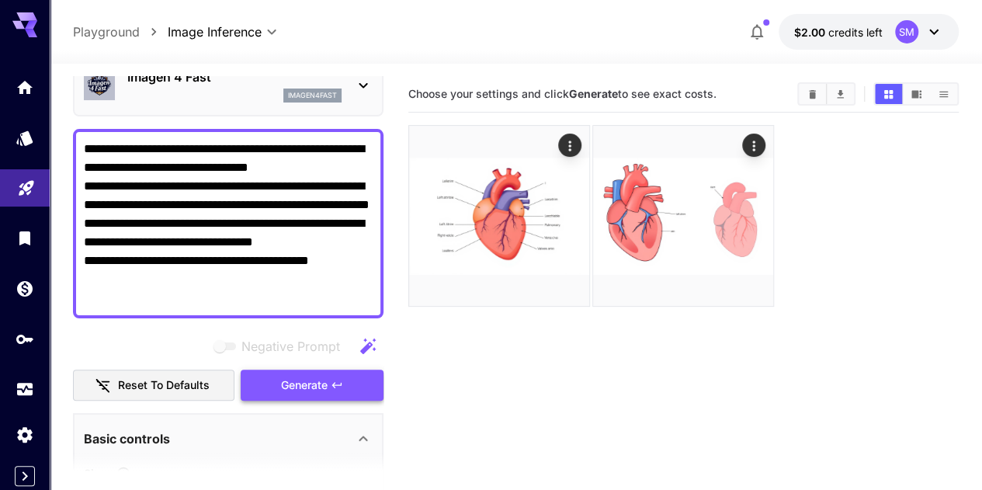
click at [299, 379] on span "Generate" at bounding box center [304, 385] width 47 height 19
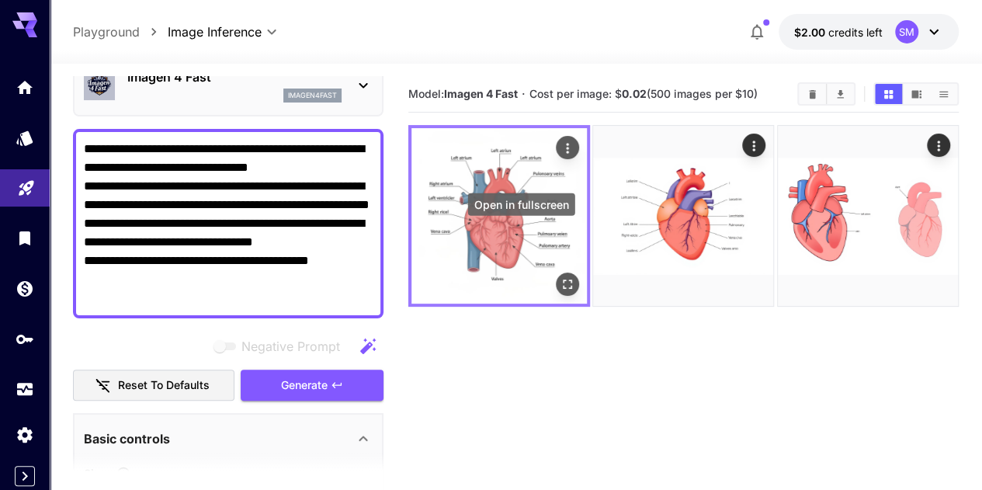
click at [559, 276] on icon "Open in fullscreen" at bounding box center [567, 284] width 16 height 16
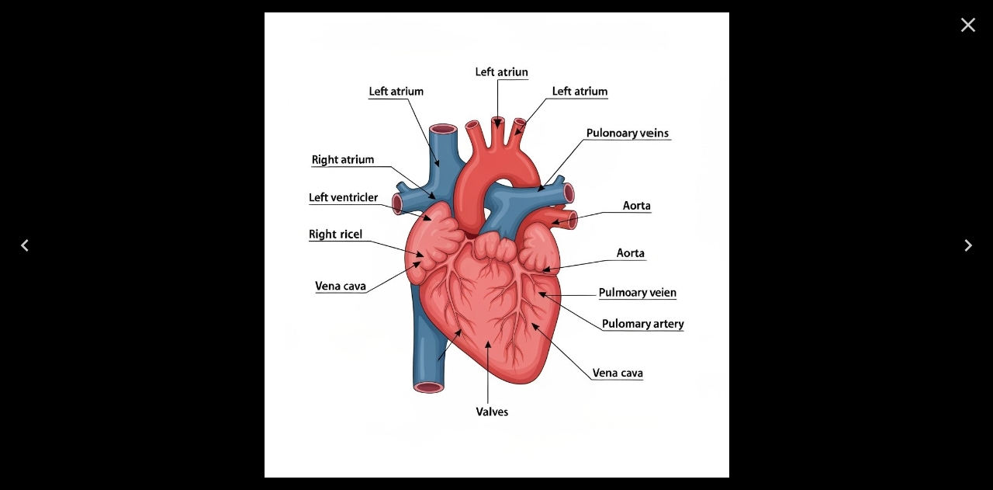
click at [968, 24] on icon "Close" at bounding box center [968, 25] width 15 height 15
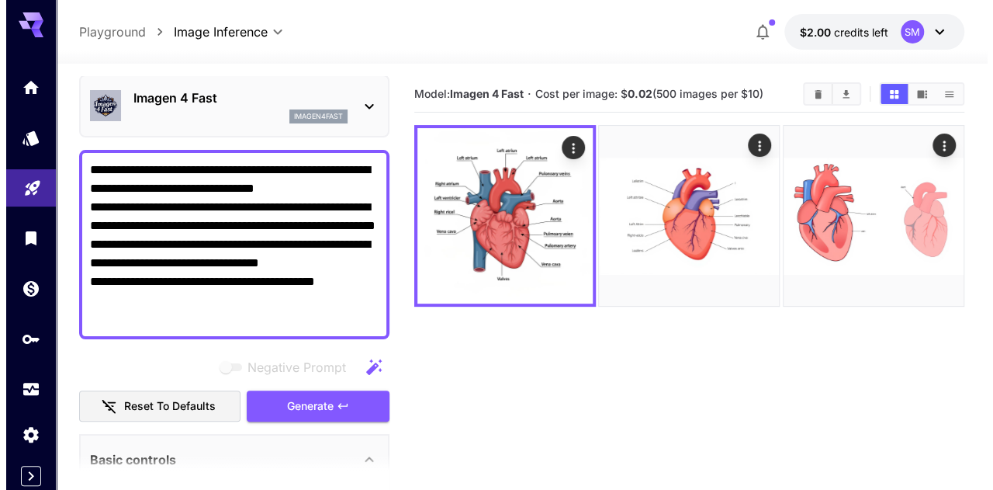
scroll to position [0, 0]
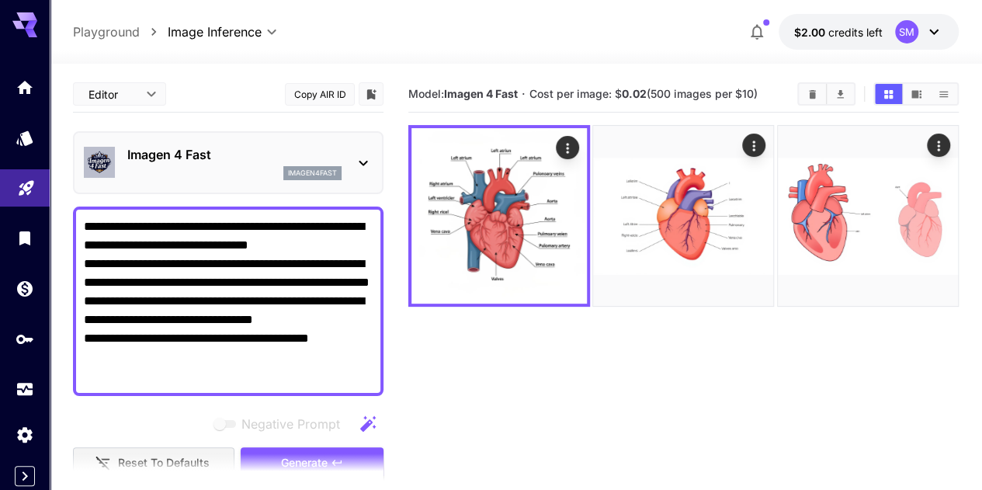
click at [253, 161] on p "Imagen 4 Fast" at bounding box center [234, 154] width 214 height 19
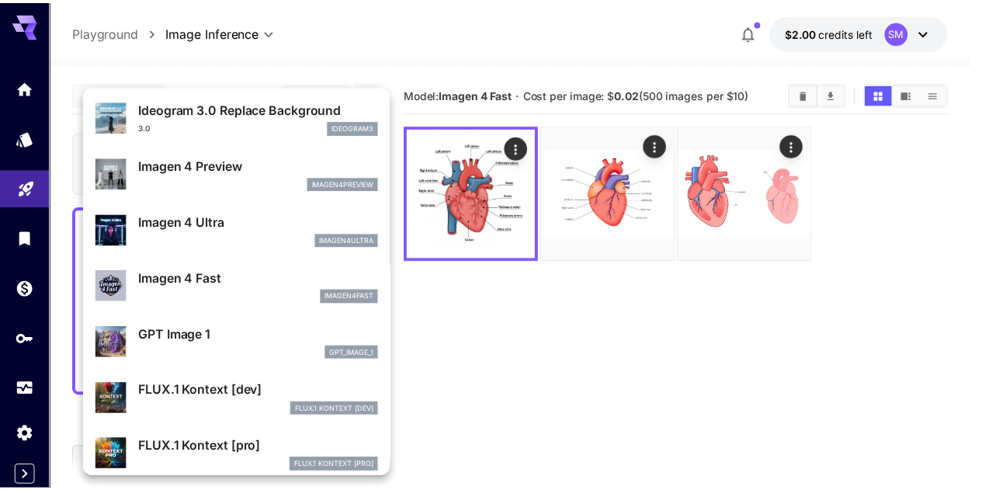
scroll to position [598, 0]
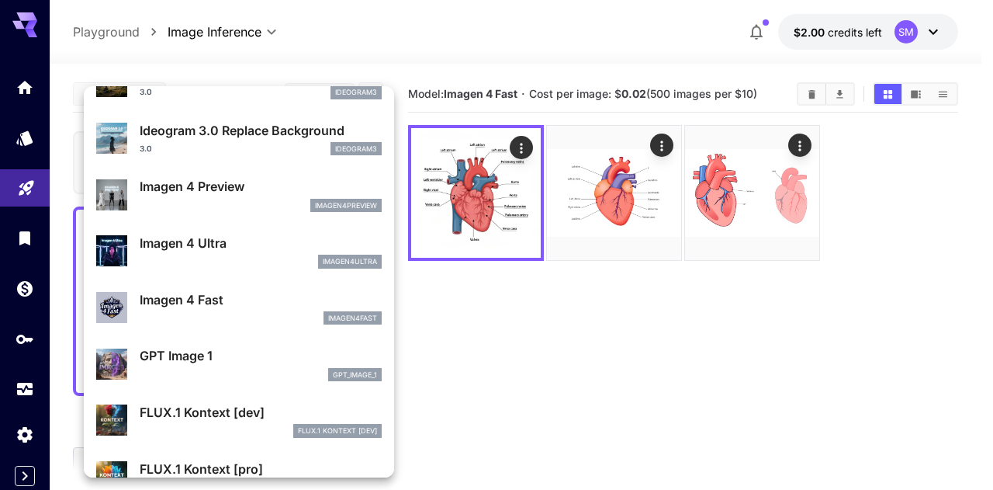
click at [239, 255] on div "imagen4ultra" at bounding box center [261, 261] width 242 height 14
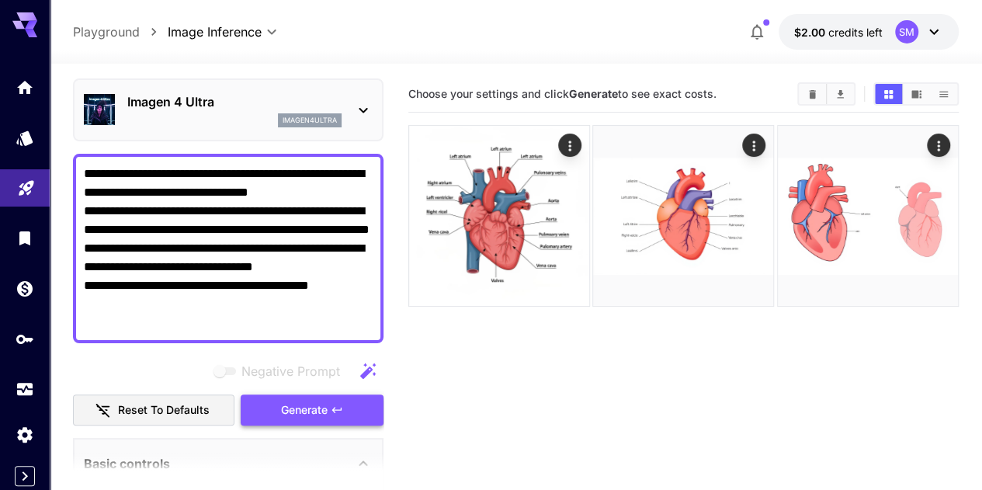
scroll to position [78, 0]
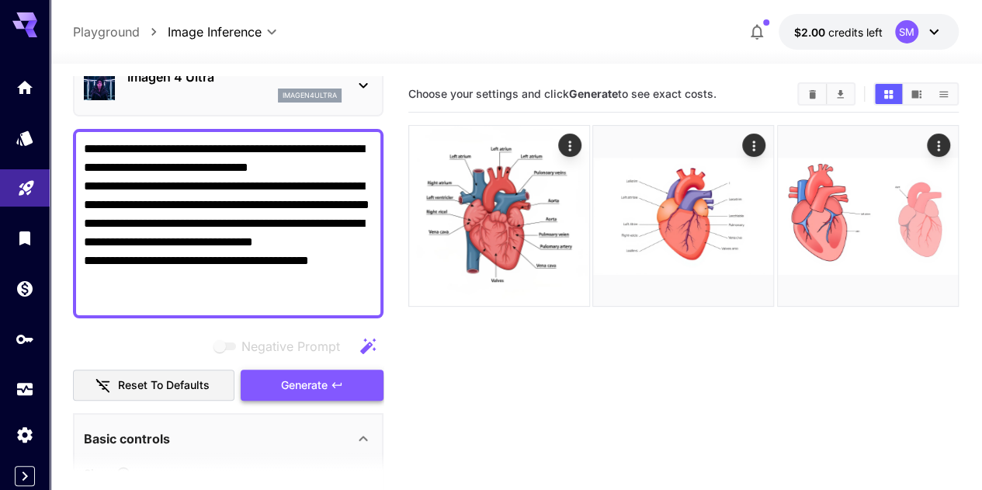
click at [301, 392] on span "Generate" at bounding box center [304, 385] width 47 height 19
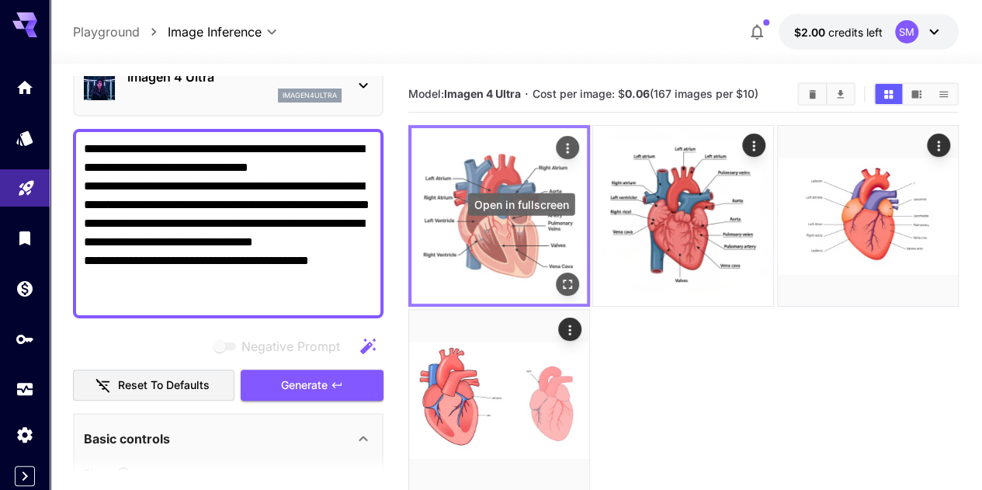
click at [559, 276] on icon "Open in fullscreen" at bounding box center [567, 284] width 16 height 16
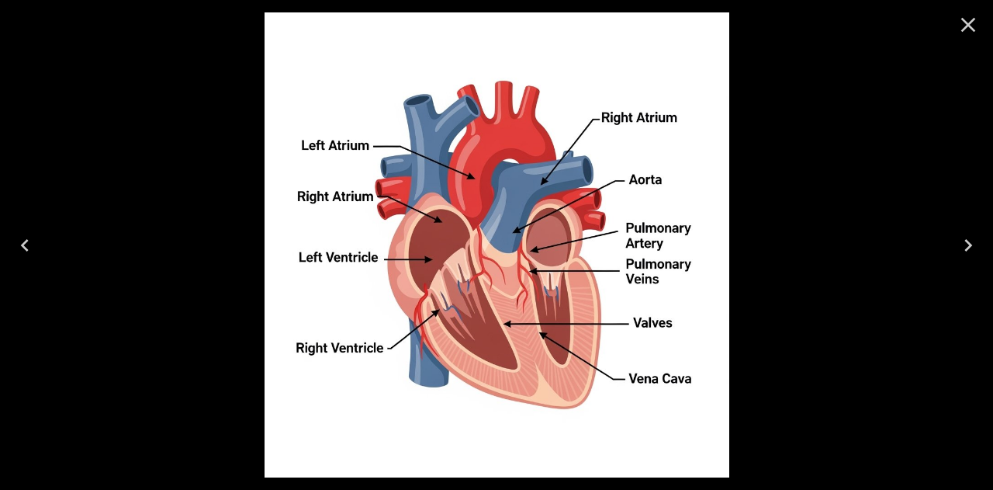
click at [969, 25] on icon "Close" at bounding box center [968, 25] width 15 height 15
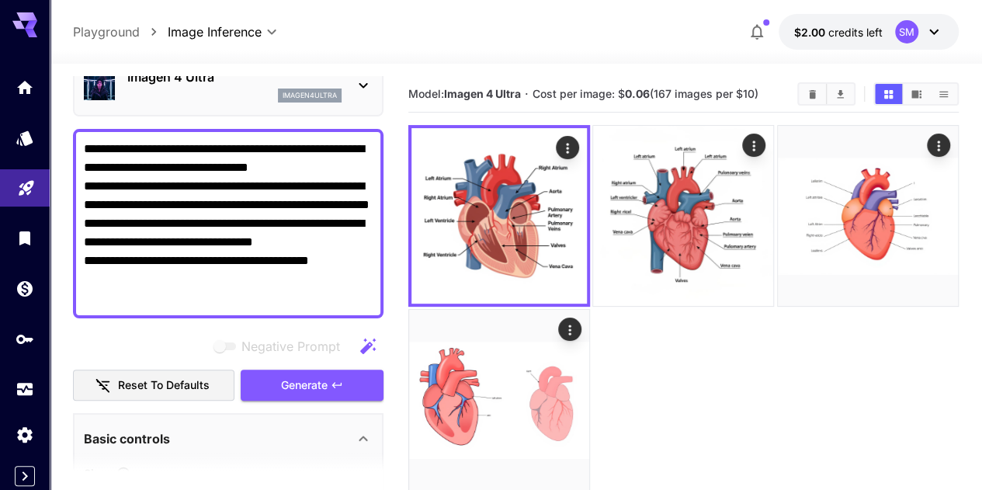
scroll to position [0, 0]
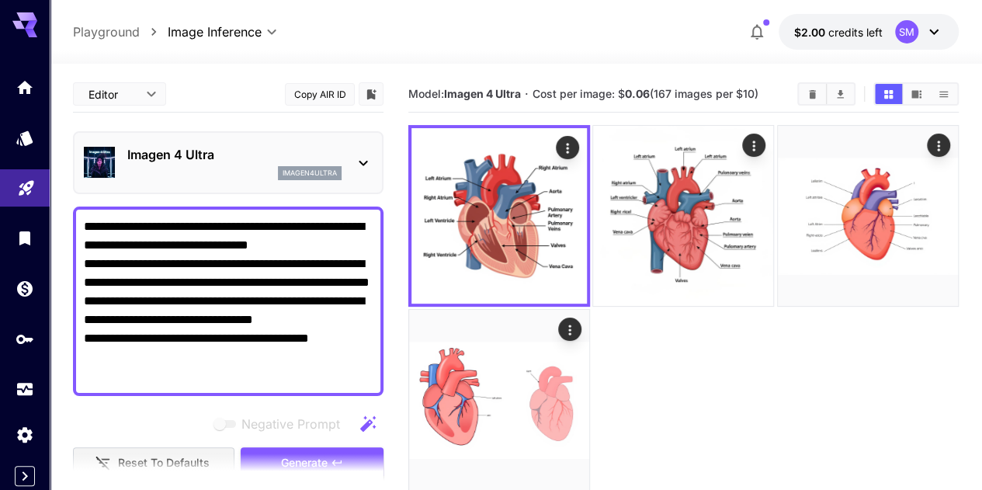
click at [363, 164] on icon at bounding box center [362, 163] width 9 height 5
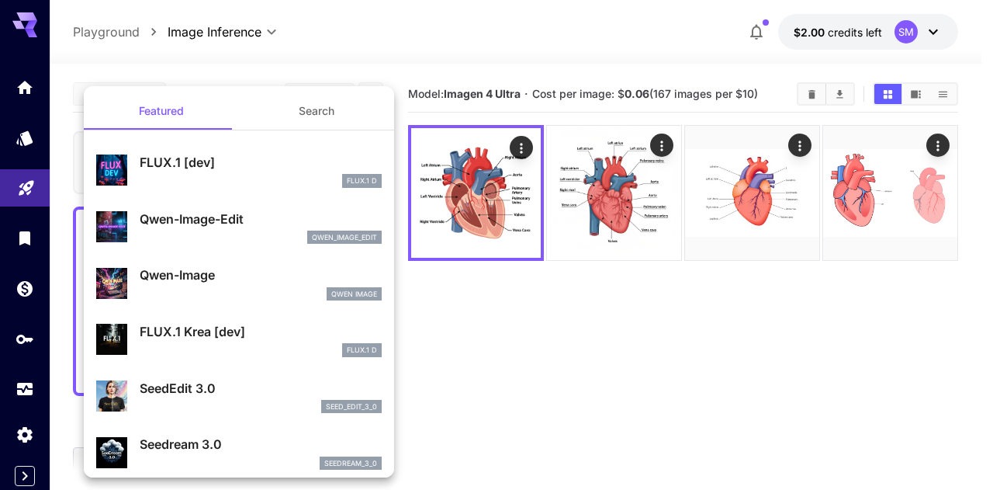
click at [599, 348] on div at bounding box center [496, 245] width 993 height 490
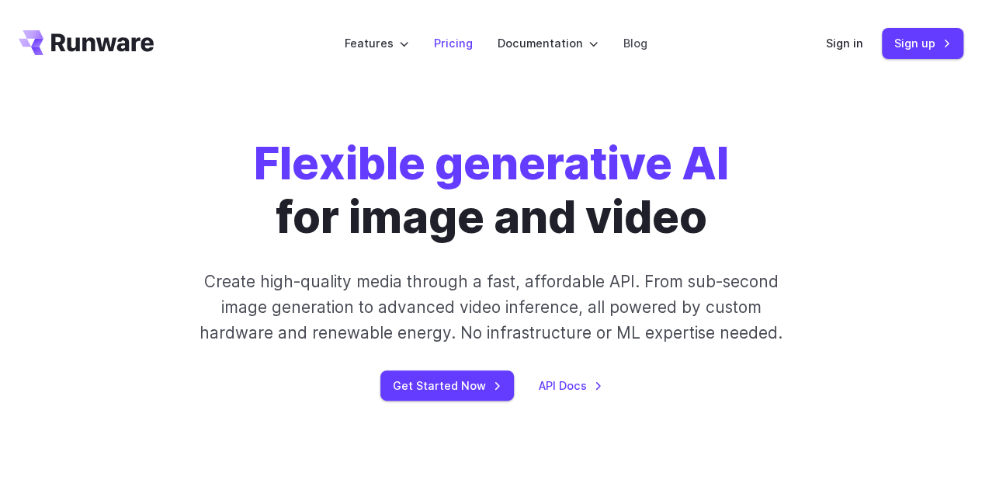
click at [452, 36] on link "Pricing" at bounding box center [453, 43] width 39 height 18
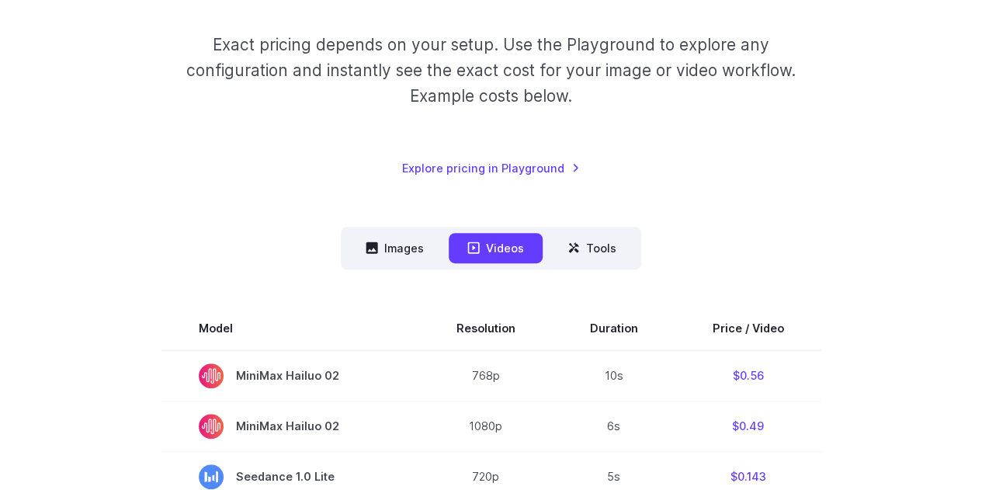
scroll to position [310, 0]
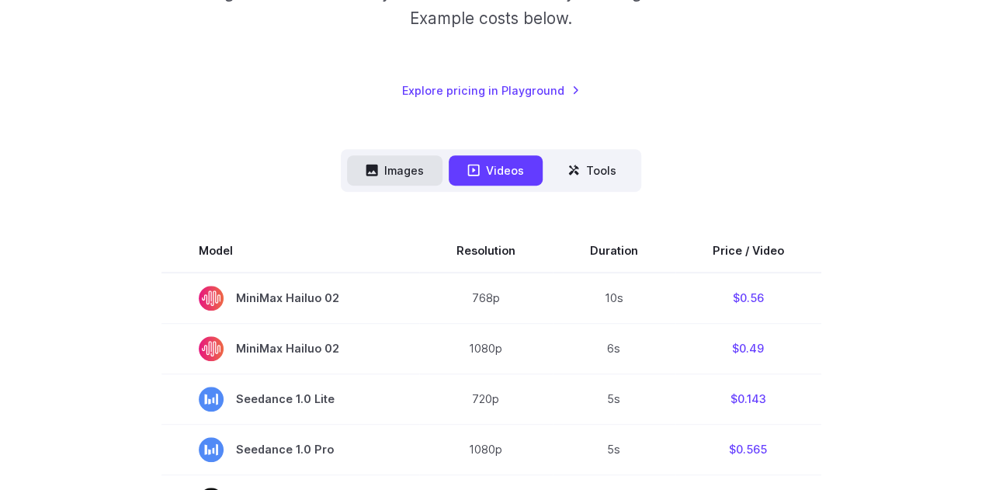
click at [374, 164] on icon at bounding box center [371, 170] width 12 height 12
click at [405, 174] on button "Images" at bounding box center [394, 170] width 95 height 30
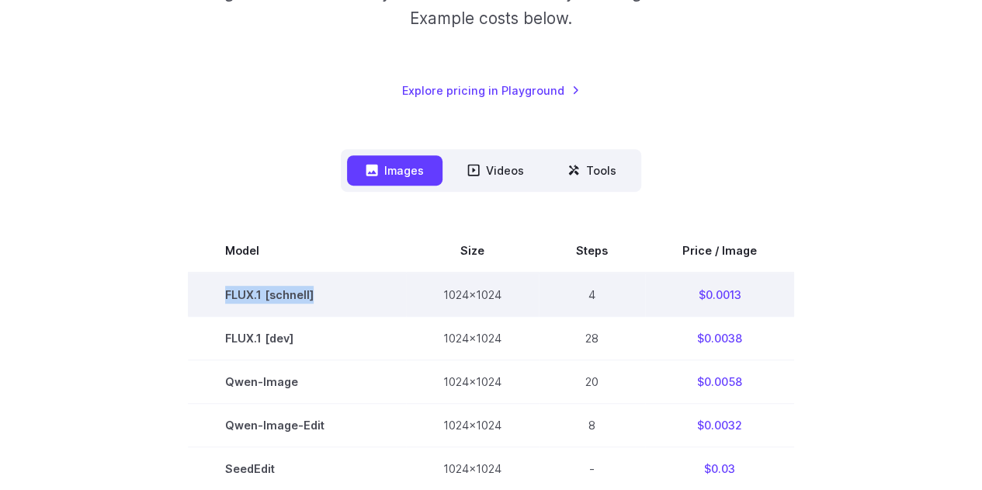
drag, startPoint x: 231, startPoint y: 295, endPoint x: 329, endPoint y: 293, distance: 97.8
click at [327, 293] on td "FLUX.1 [schnell]" at bounding box center [297, 294] width 218 height 44
copy td "FLUX.1 [schnell]"
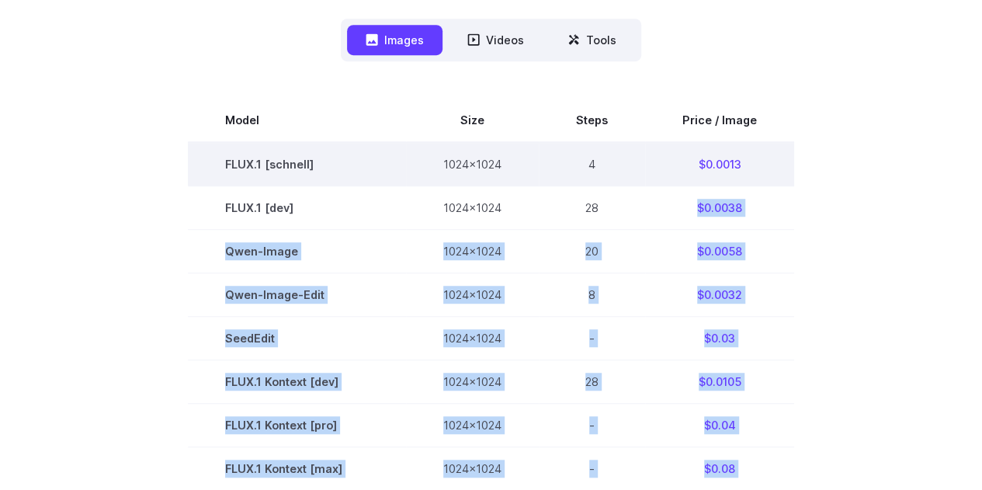
scroll to position [388, 0]
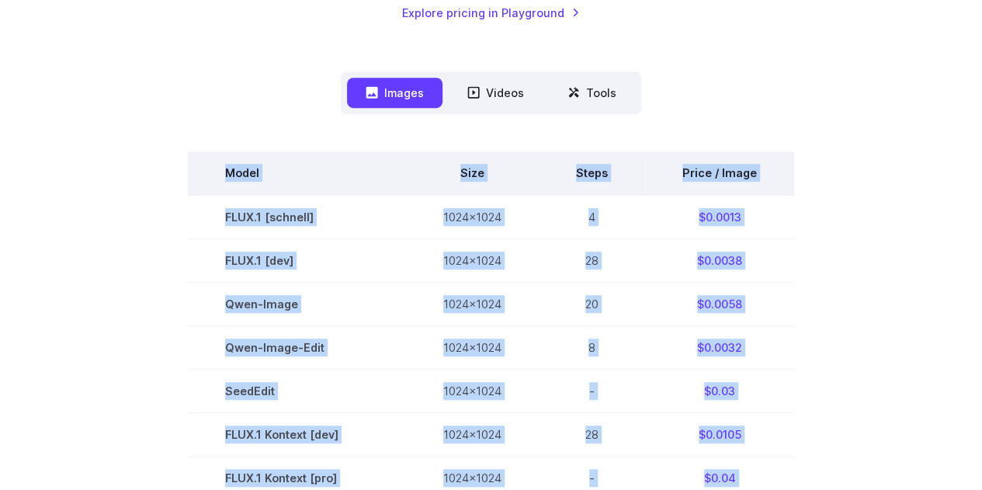
drag, startPoint x: 760, startPoint y: 266, endPoint x: 220, endPoint y: 181, distance: 546.7
copy tbody "Model Size Steps Price / Image FLUX.1 [[PERSON_NAME]] 1024x1024 4 $0.0013 FLUX.…"
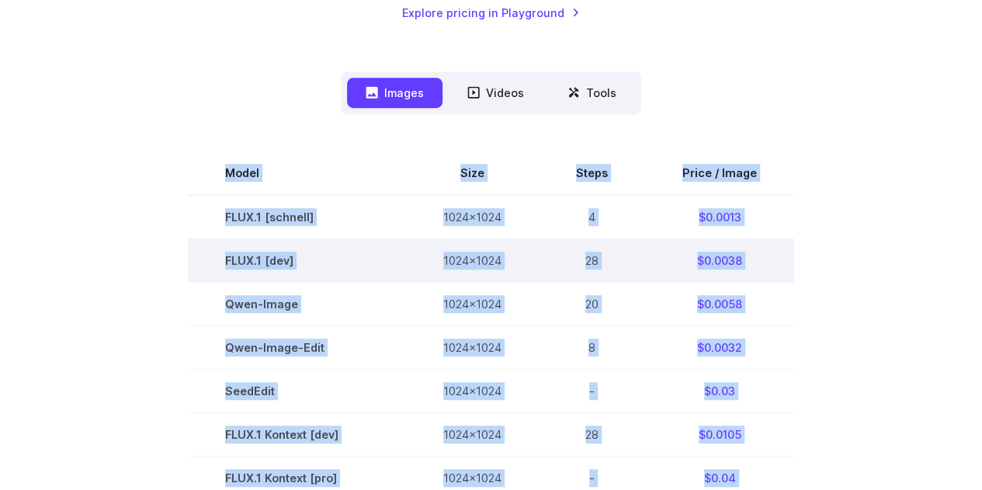
click at [396, 271] on td "FLUX.1 [dev]" at bounding box center [297, 259] width 218 height 43
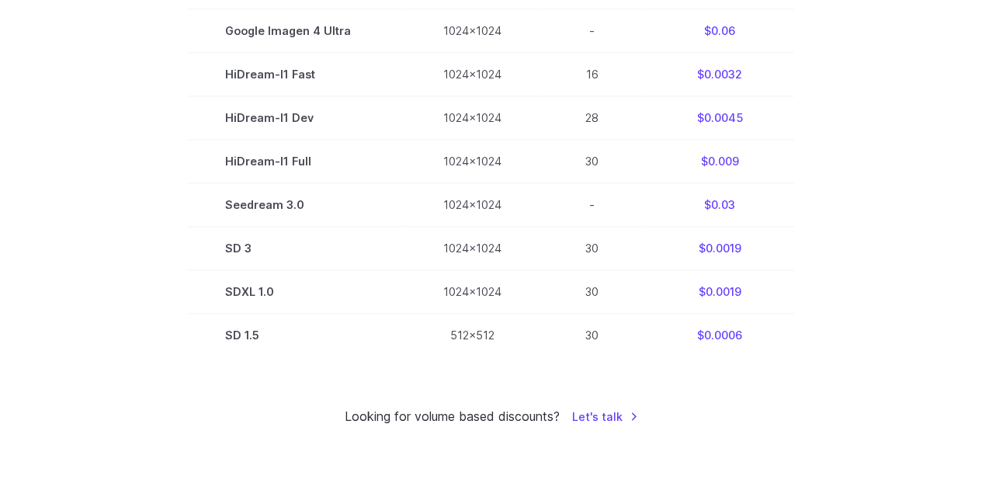
scroll to position [931, 0]
